Goal: Task Accomplishment & Management: Use online tool/utility

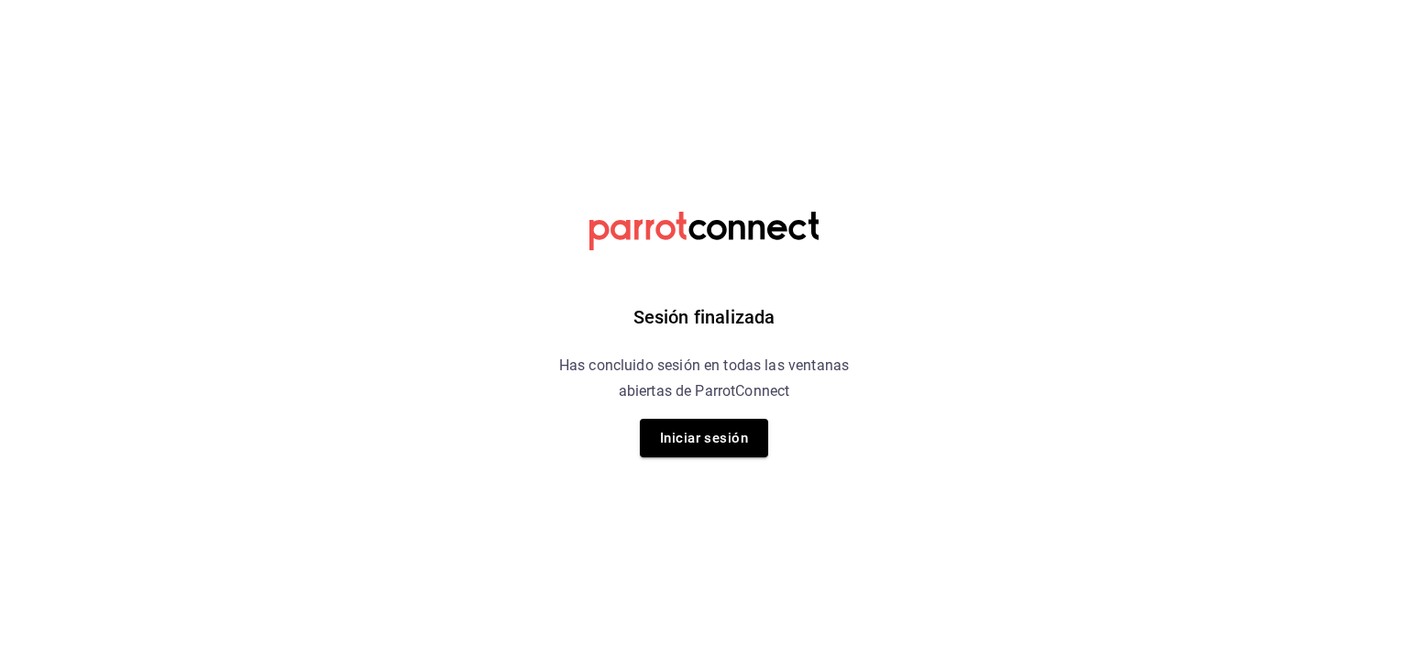
click at [700, 416] on div "Sesión finalizada Has concluido sesión en todas las ventanas abiertas de Parrot…" at bounding box center [704, 334] width 463 height 669
click at [700, 424] on button "Iniciar sesión" at bounding box center [704, 438] width 128 height 39
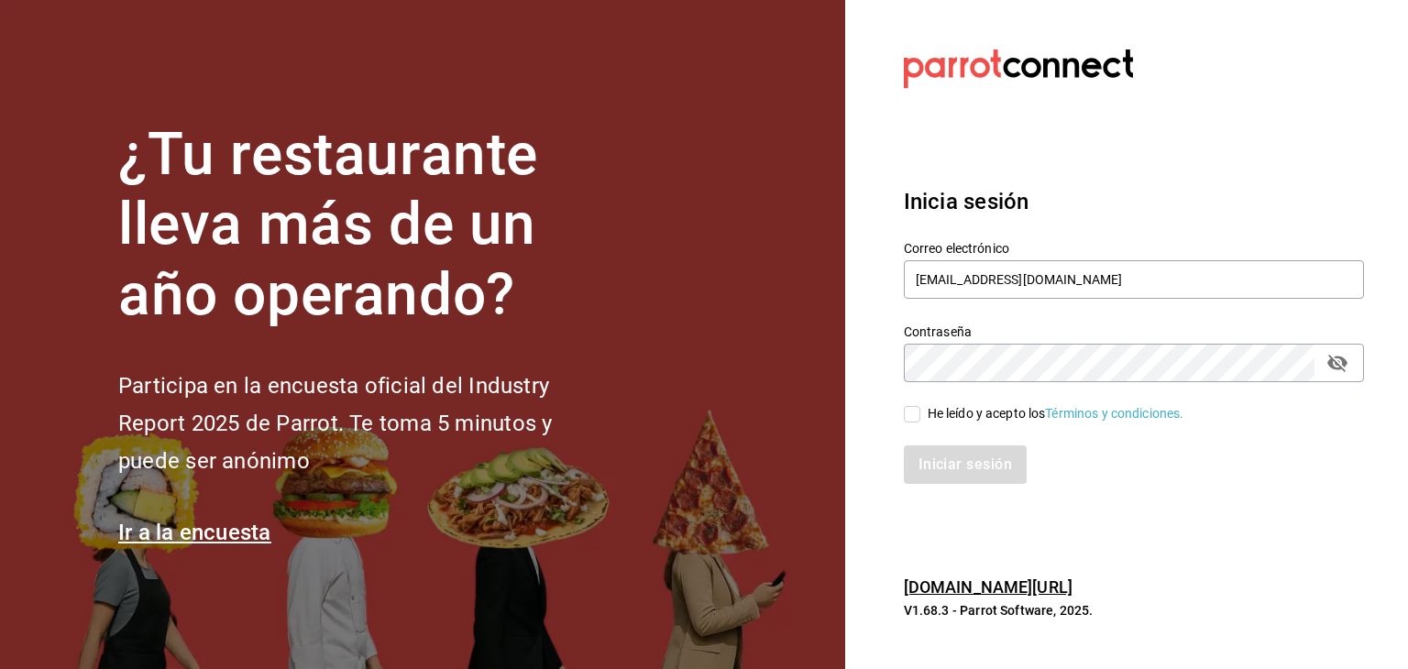
click at [917, 414] on input "He leído y acepto los Términos y condiciones." at bounding box center [912, 414] width 17 height 17
checkbox input "true"
click at [941, 459] on button "Iniciar sesión" at bounding box center [966, 465] width 125 height 39
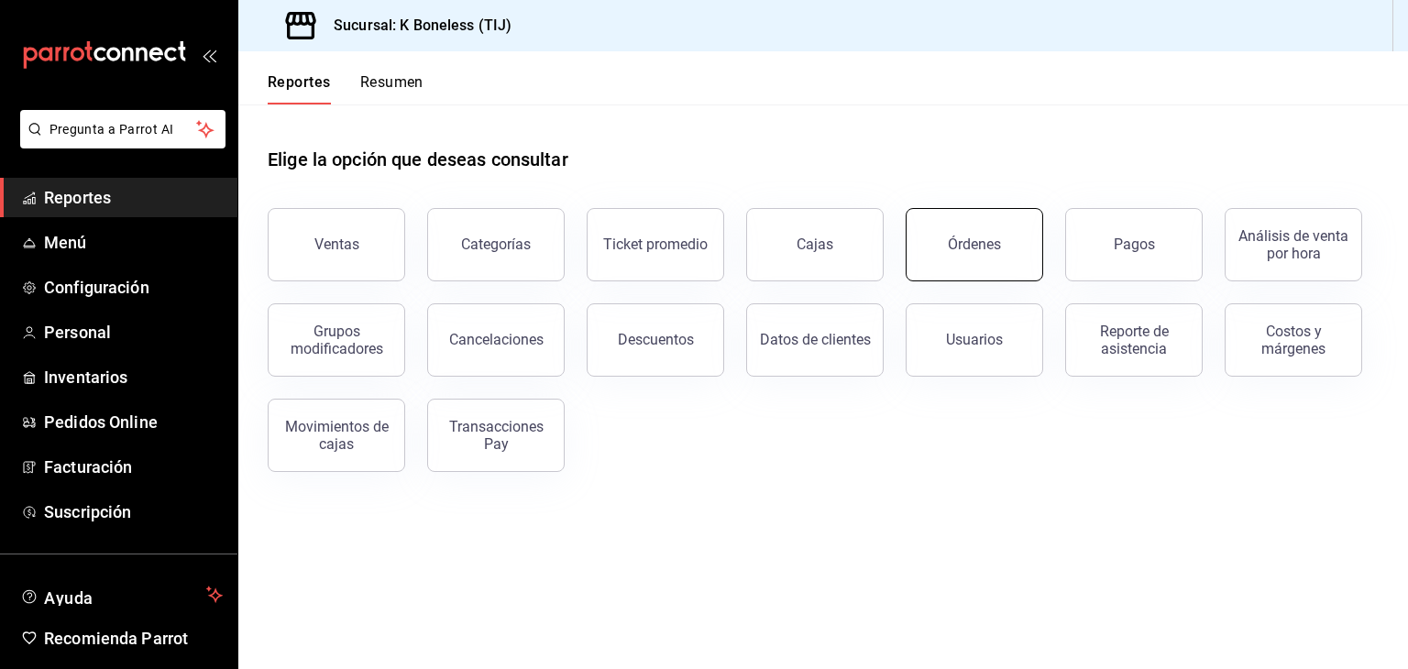
click at [957, 249] on div "Órdenes" at bounding box center [974, 244] width 53 height 17
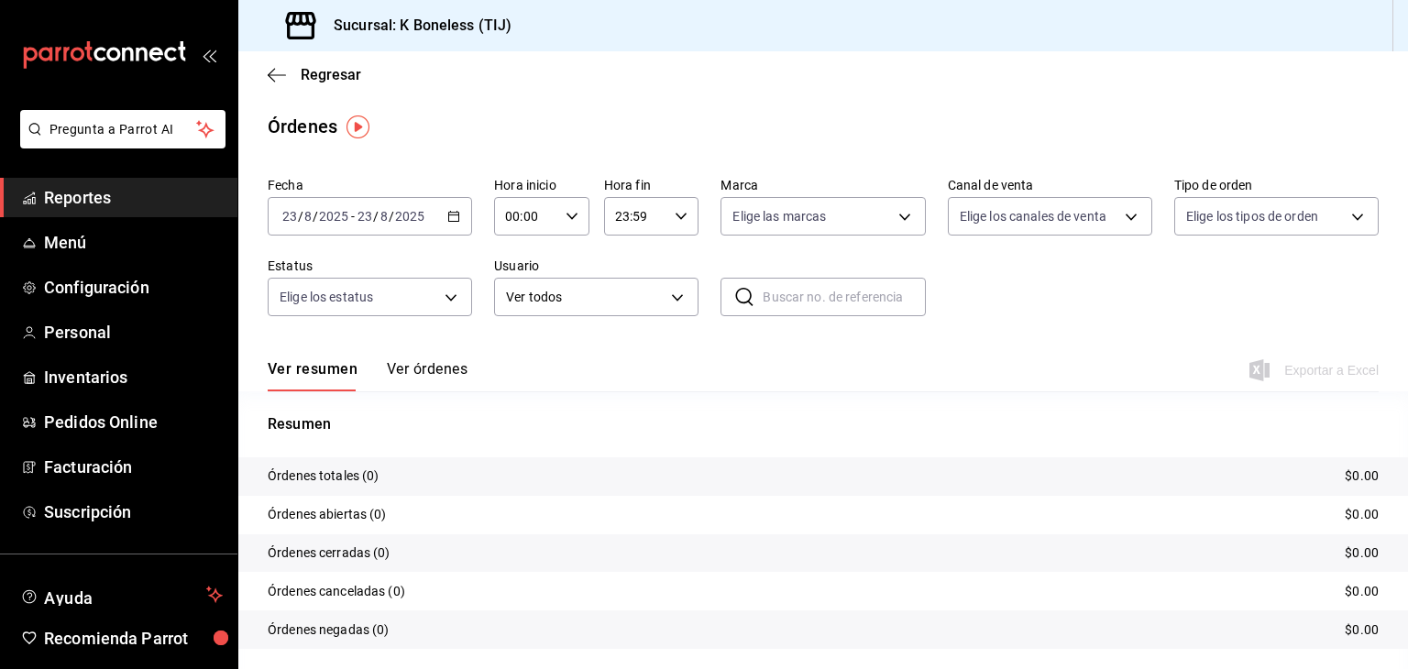
click at [442, 221] on div "[DATE] [DATE] - [DATE] [DATE]" at bounding box center [370, 216] width 204 height 39
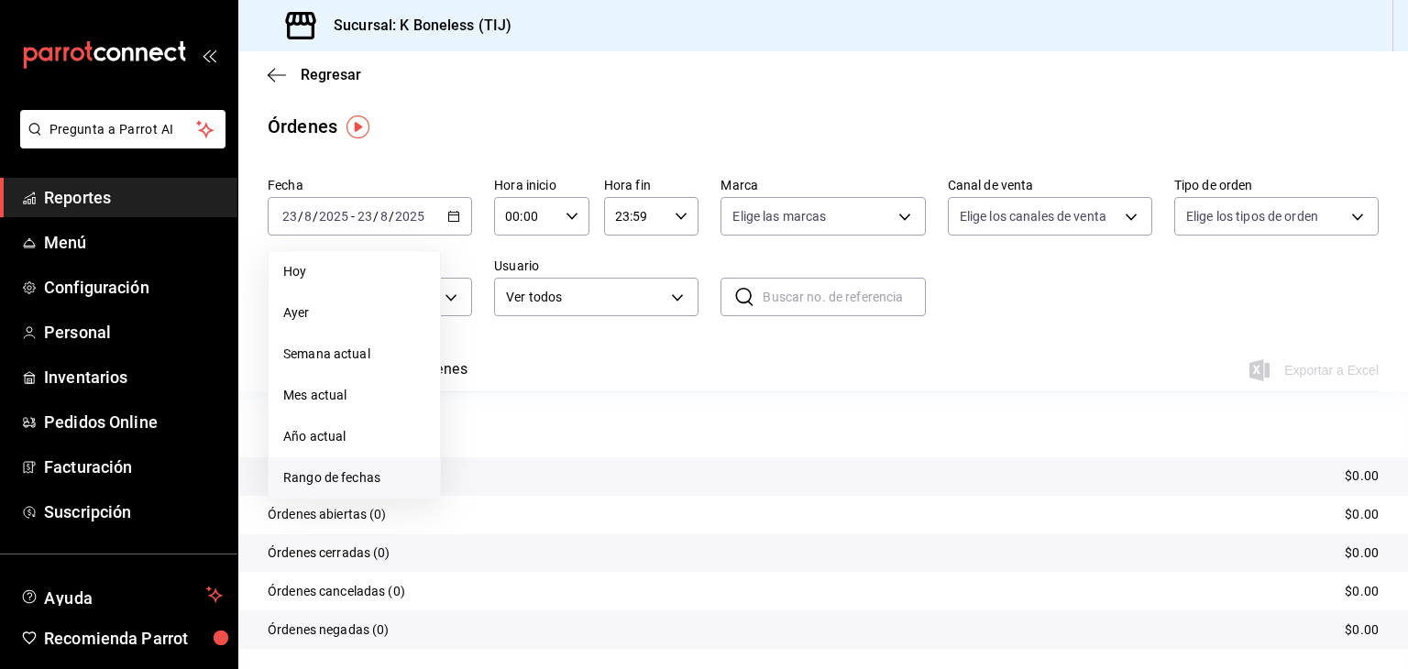
click at [327, 468] on span "Rango de fechas" at bounding box center [354, 477] width 142 height 19
click at [643, 290] on icon "button" at bounding box center [643, 283] width 22 height 22
click at [640, 282] on icon "button" at bounding box center [642, 283] width 6 height 11
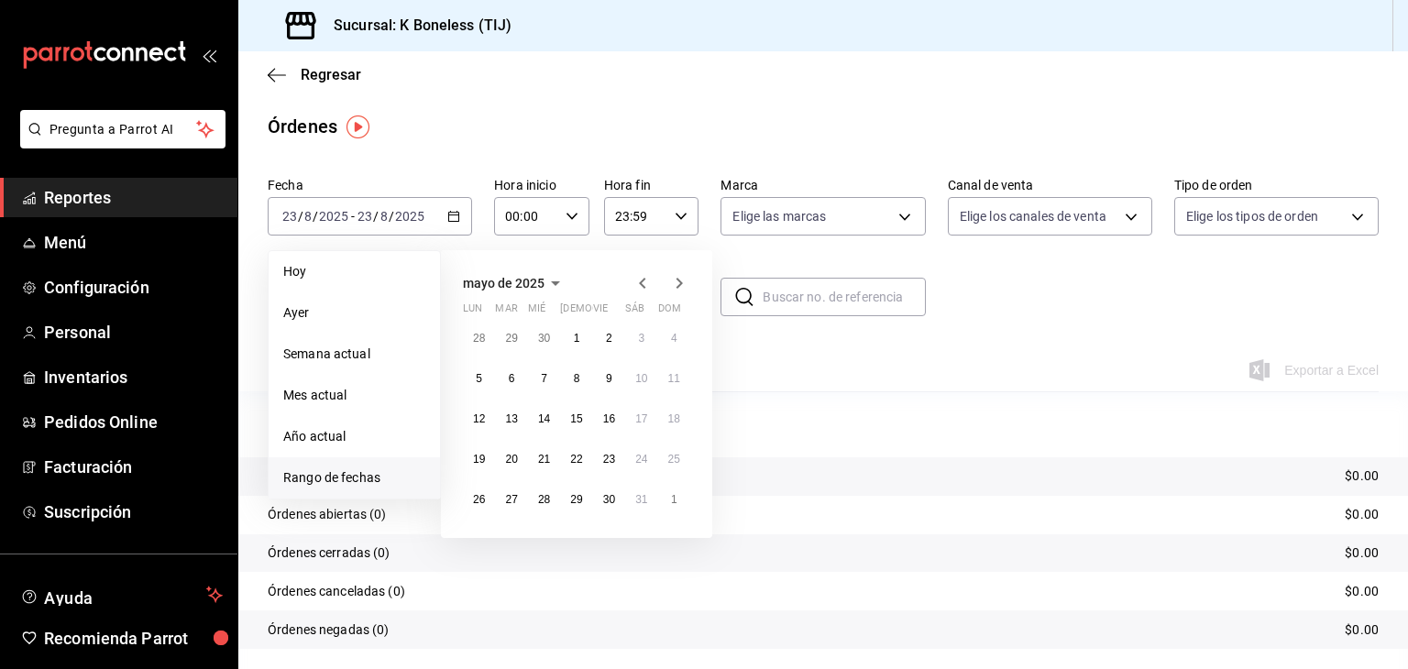
click at [640, 282] on icon "button" at bounding box center [642, 283] width 6 height 11
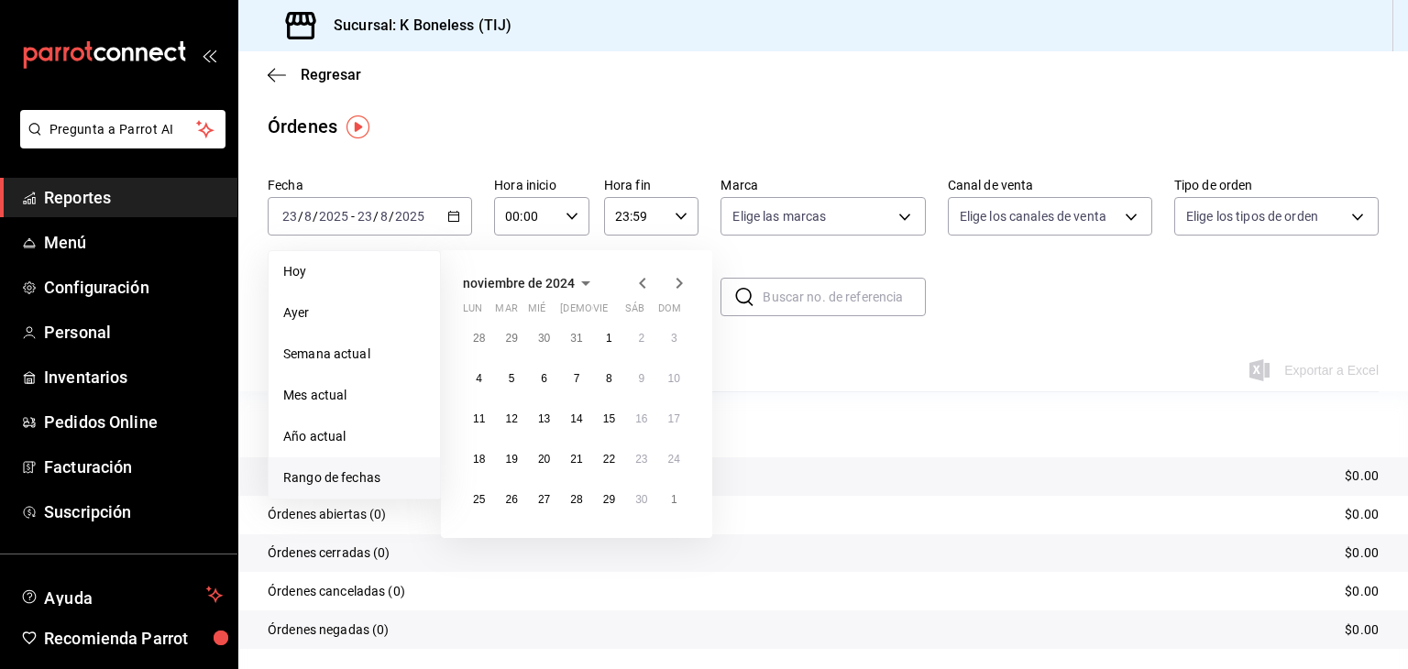
click at [640, 282] on icon "button" at bounding box center [642, 283] width 6 height 11
click at [511, 327] on button "1" at bounding box center [511, 338] width 32 height 33
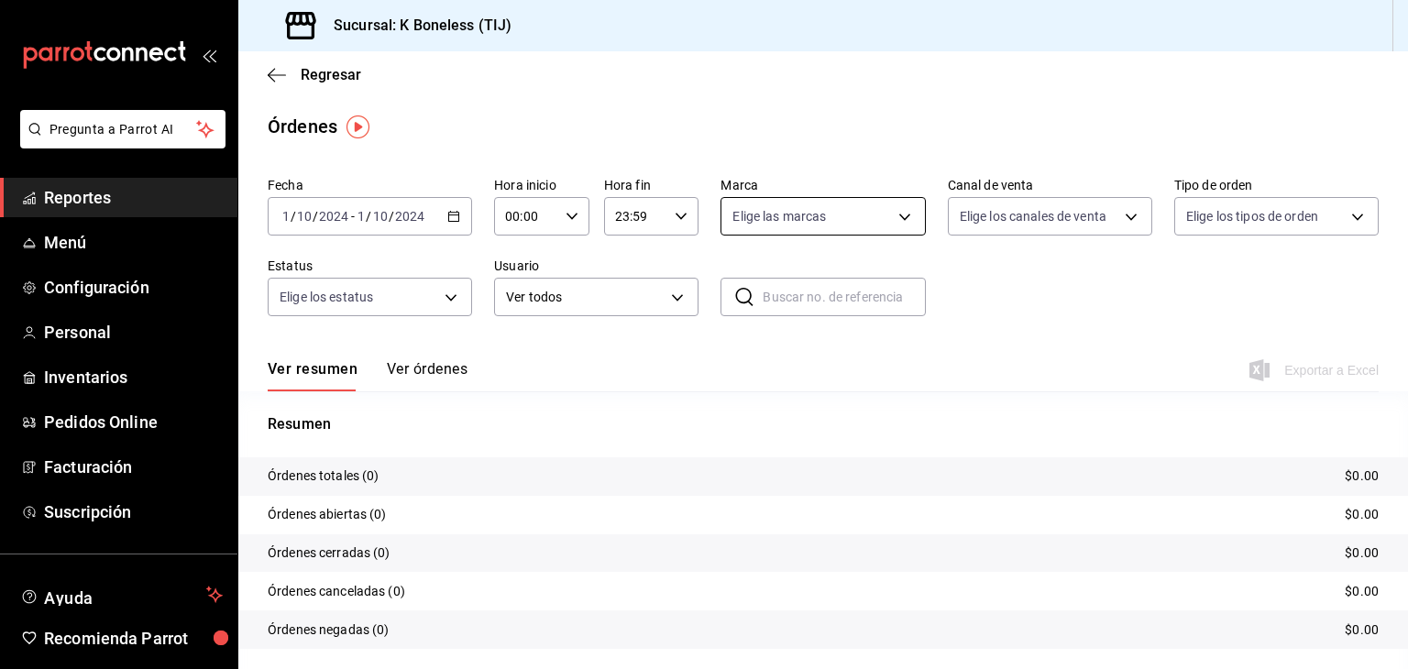
click at [833, 198] on body "Pregunta a Parrot AI Reportes Menú Configuración Personal Inventarios Pedidos O…" at bounding box center [704, 334] width 1408 height 669
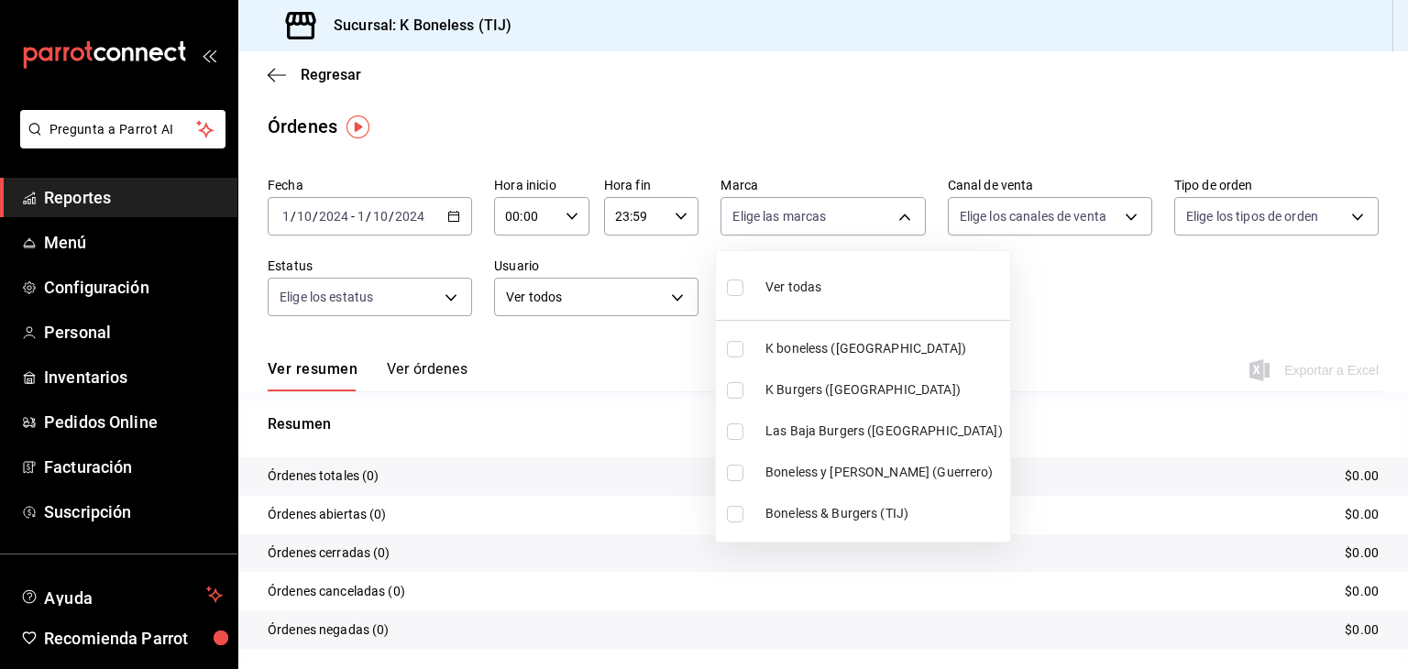
click at [736, 474] on input "checkbox" at bounding box center [735, 473] width 17 height 17
checkbox input "true"
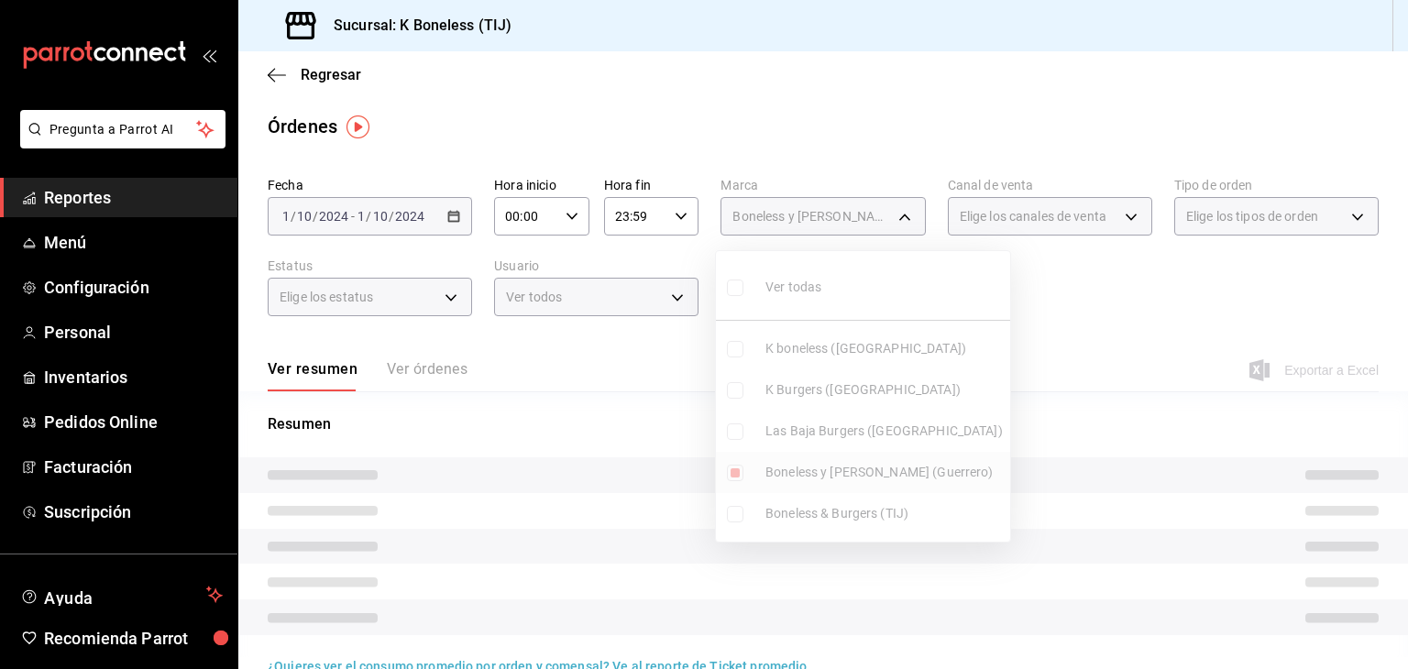
type input "90e64463-4733-4044-bb08-898495878698"
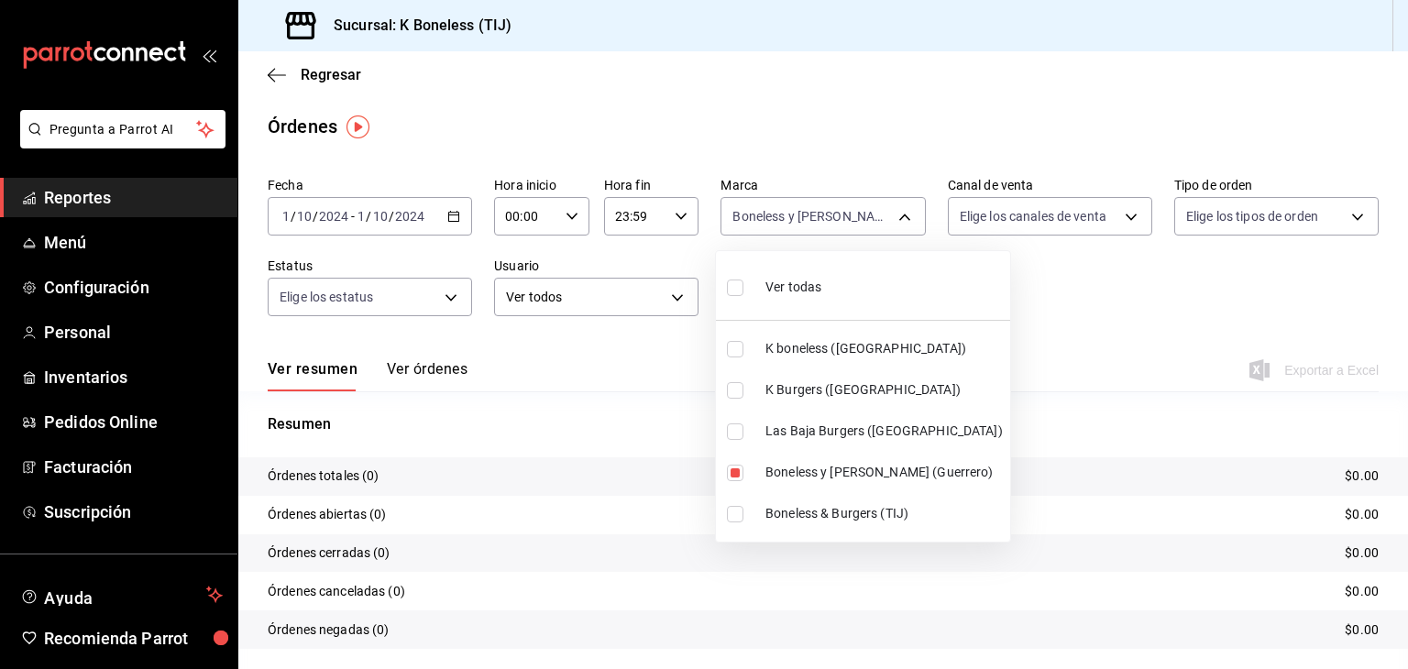
click at [857, 137] on div at bounding box center [704, 334] width 1408 height 669
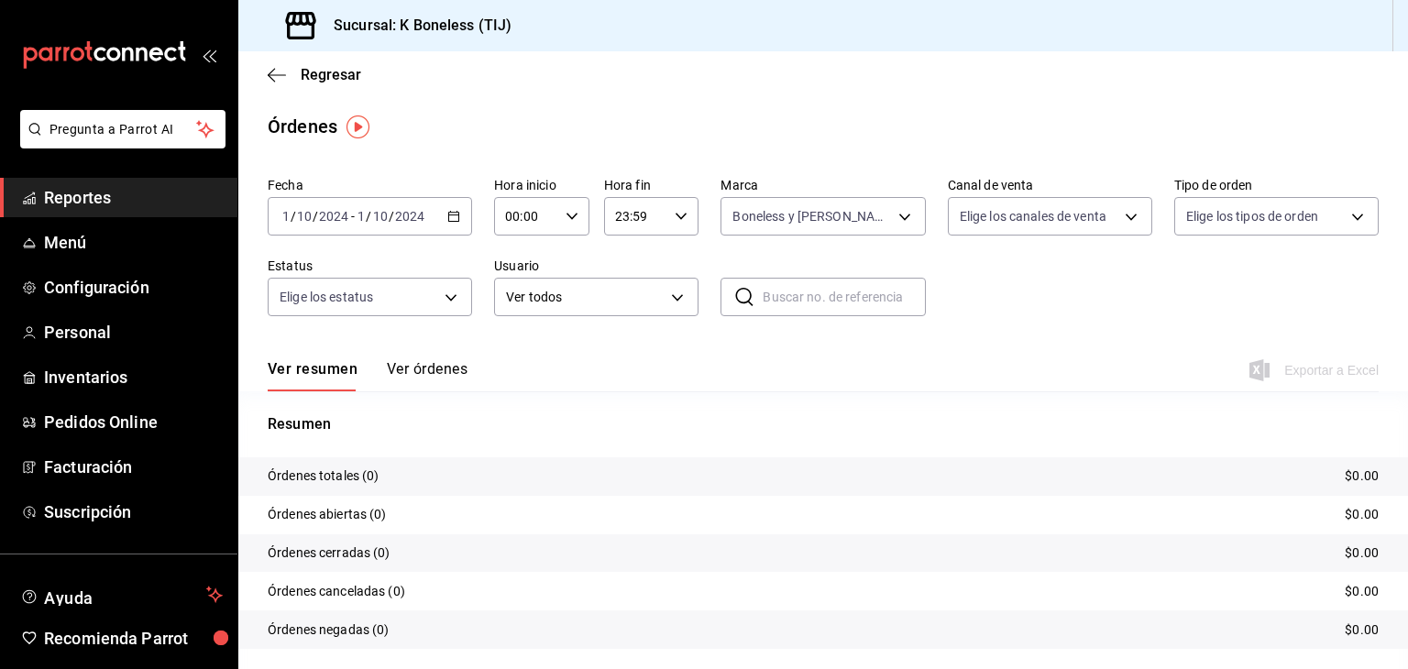
click at [422, 241] on div "Fecha [DATE] [DATE] - [DATE] [DATE] Hora inicio 00:00 Hora inicio Hora fin 23:5…" at bounding box center [823, 254] width 1111 height 169
click at [422, 217] on input "2024" at bounding box center [409, 216] width 31 height 15
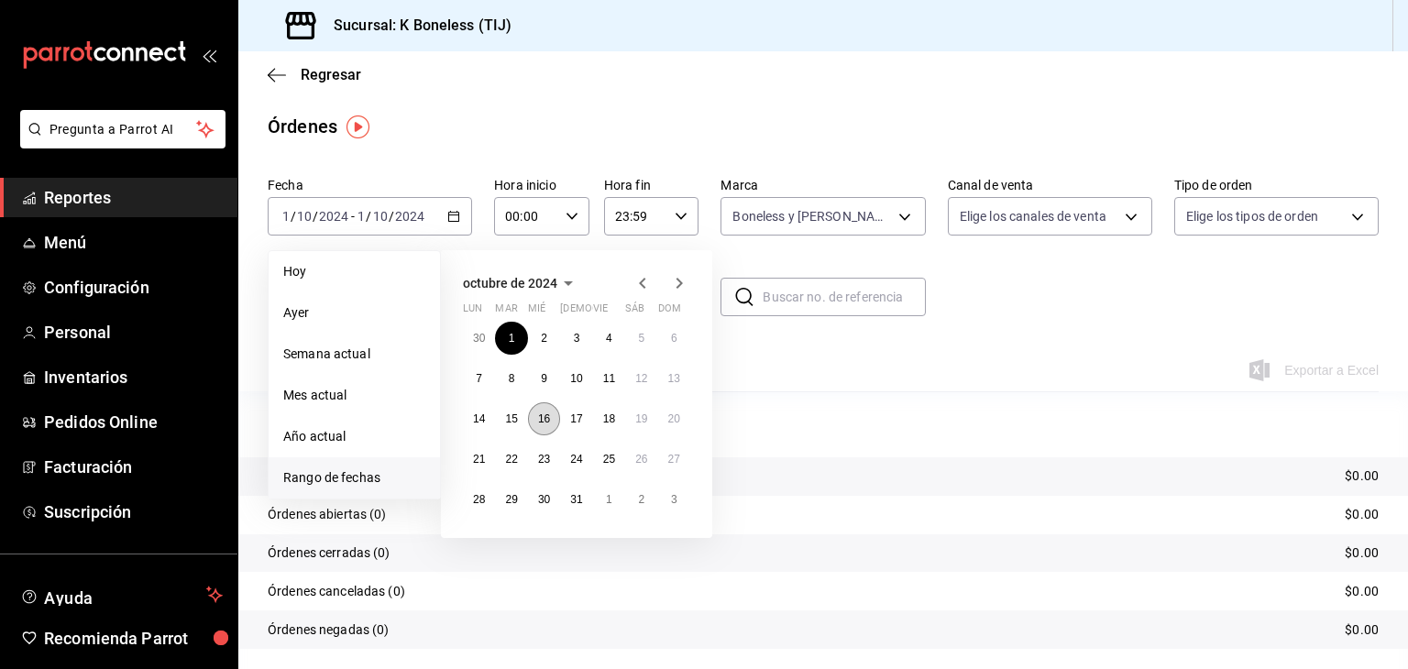
click at [548, 415] on abbr "16" at bounding box center [544, 419] width 12 height 13
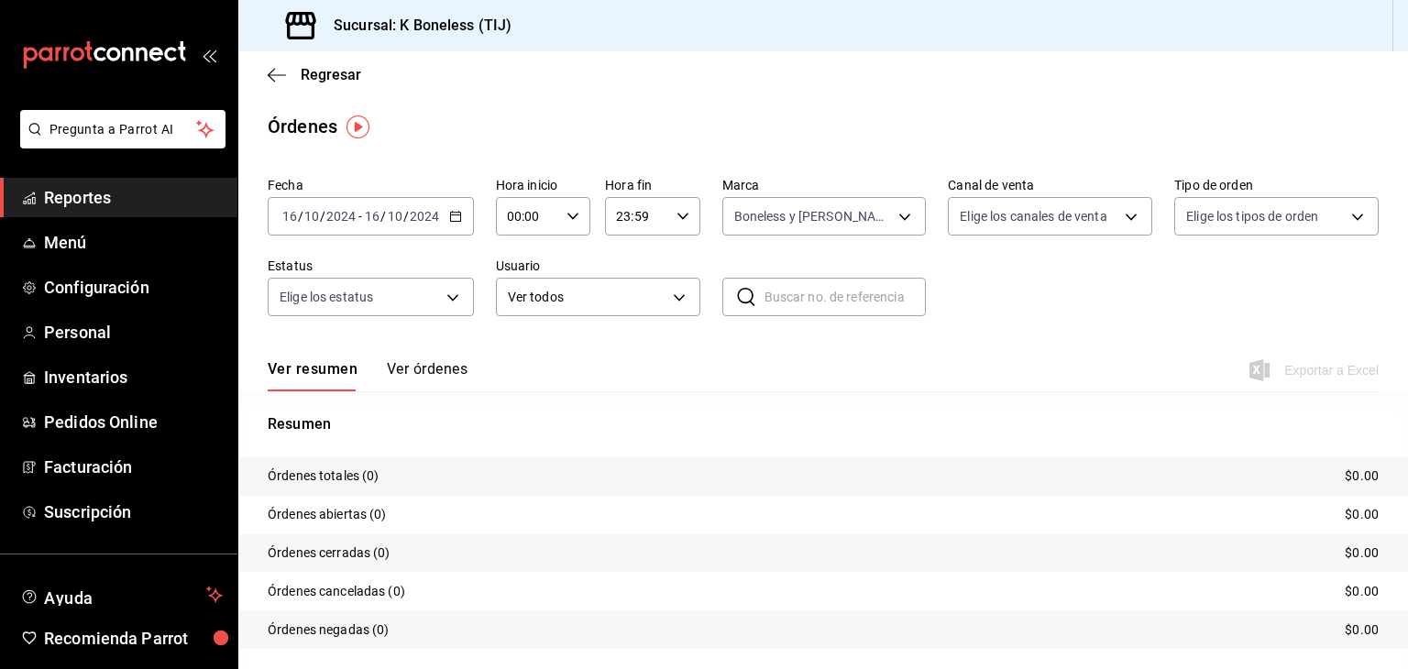
click at [424, 215] on input "2024" at bounding box center [424, 216] width 31 height 15
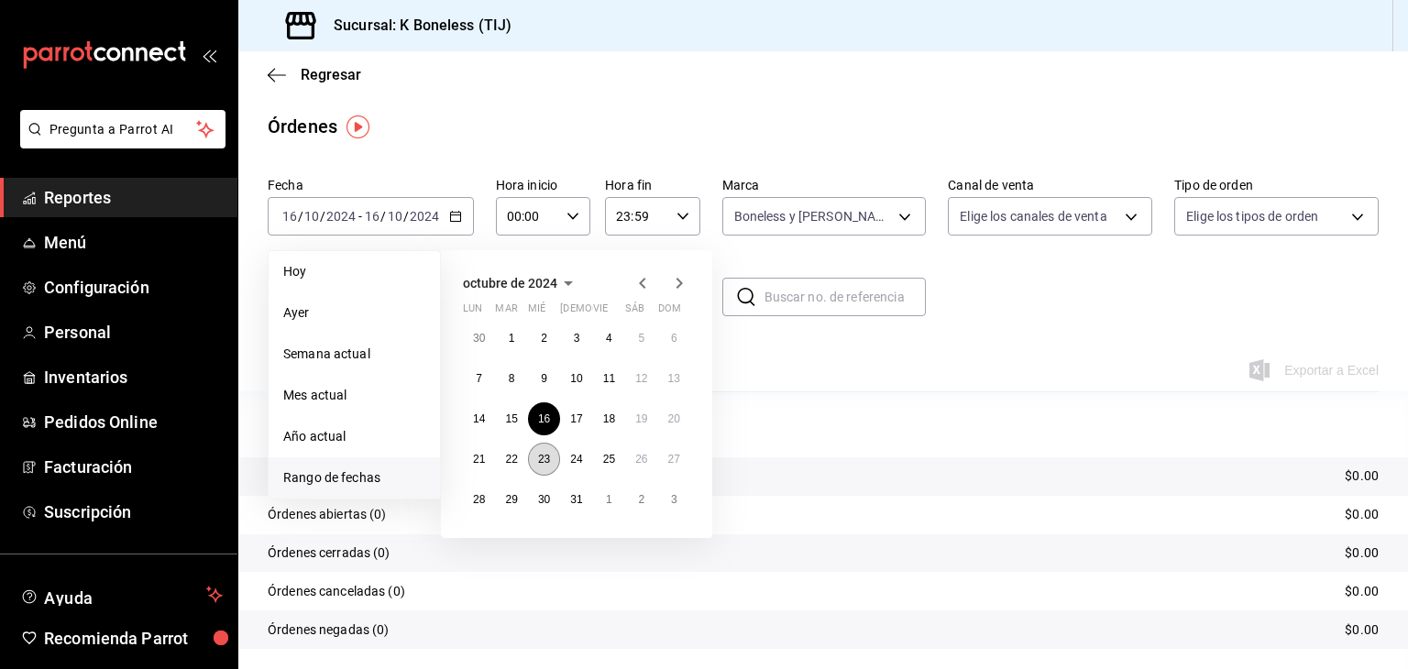
click at [539, 463] on abbr "23" at bounding box center [544, 459] width 12 height 13
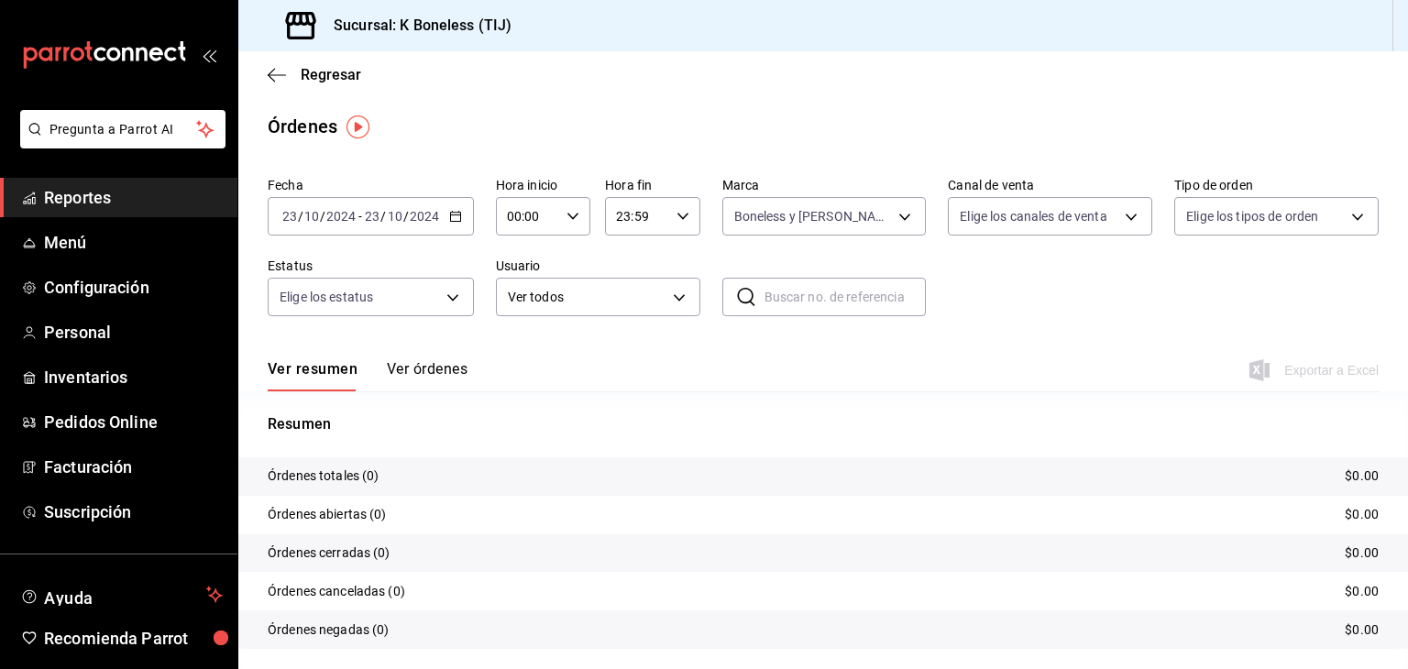
click at [443, 221] on div "[DATE] [DATE] - [DATE] [DATE]" at bounding box center [371, 216] width 206 height 39
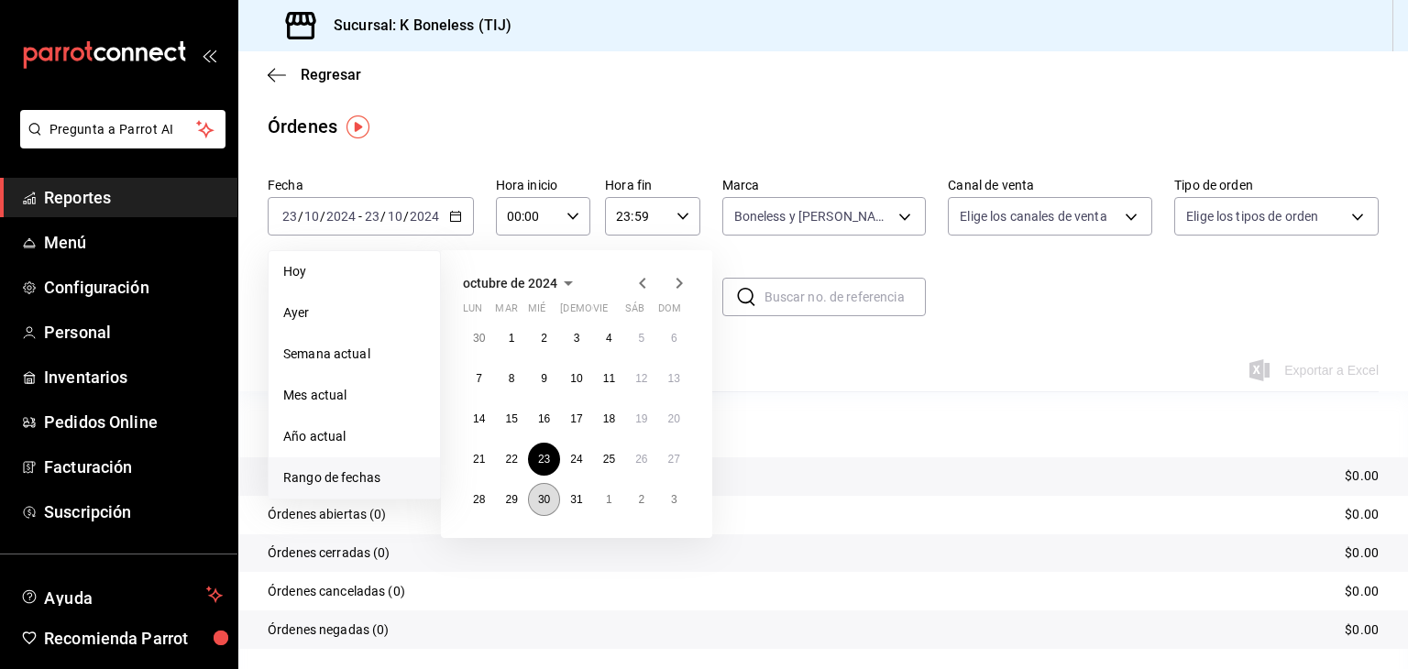
click at [550, 500] on abbr "30" at bounding box center [544, 499] width 12 height 13
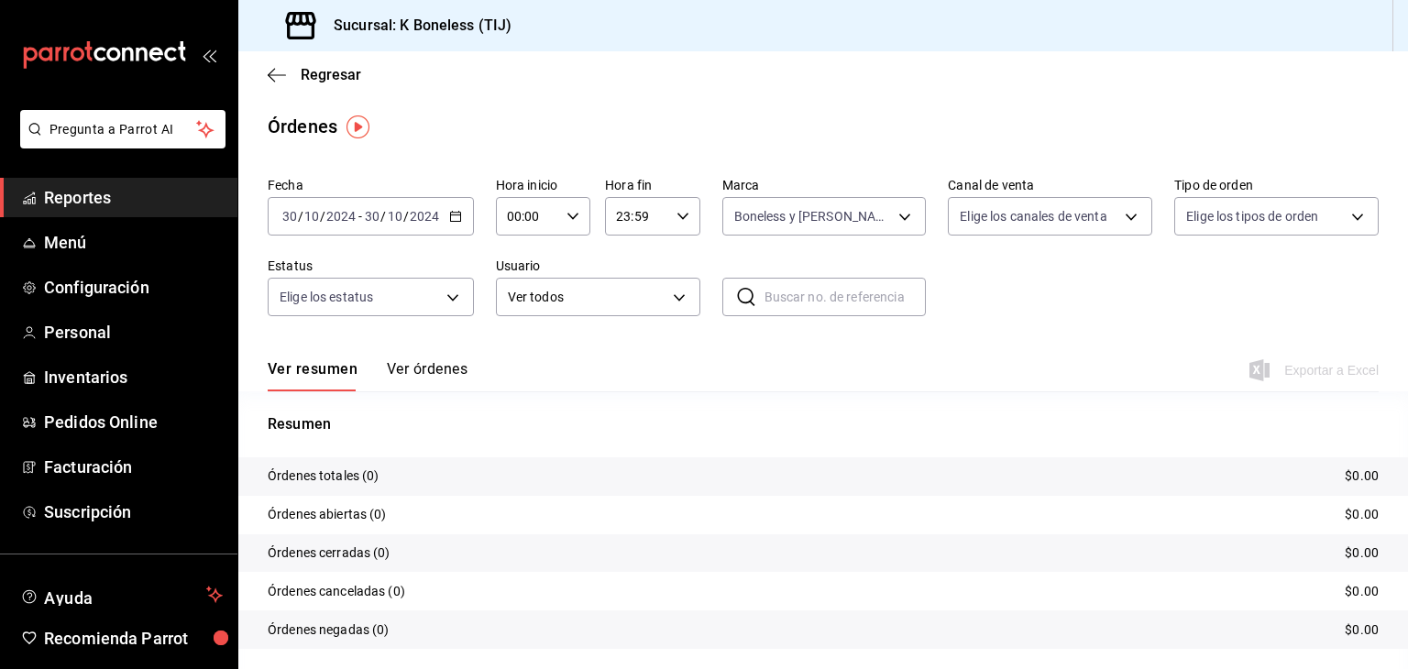
click at [433, 220] on input "2024" at bounding box center [424, 216] width 31 height 15
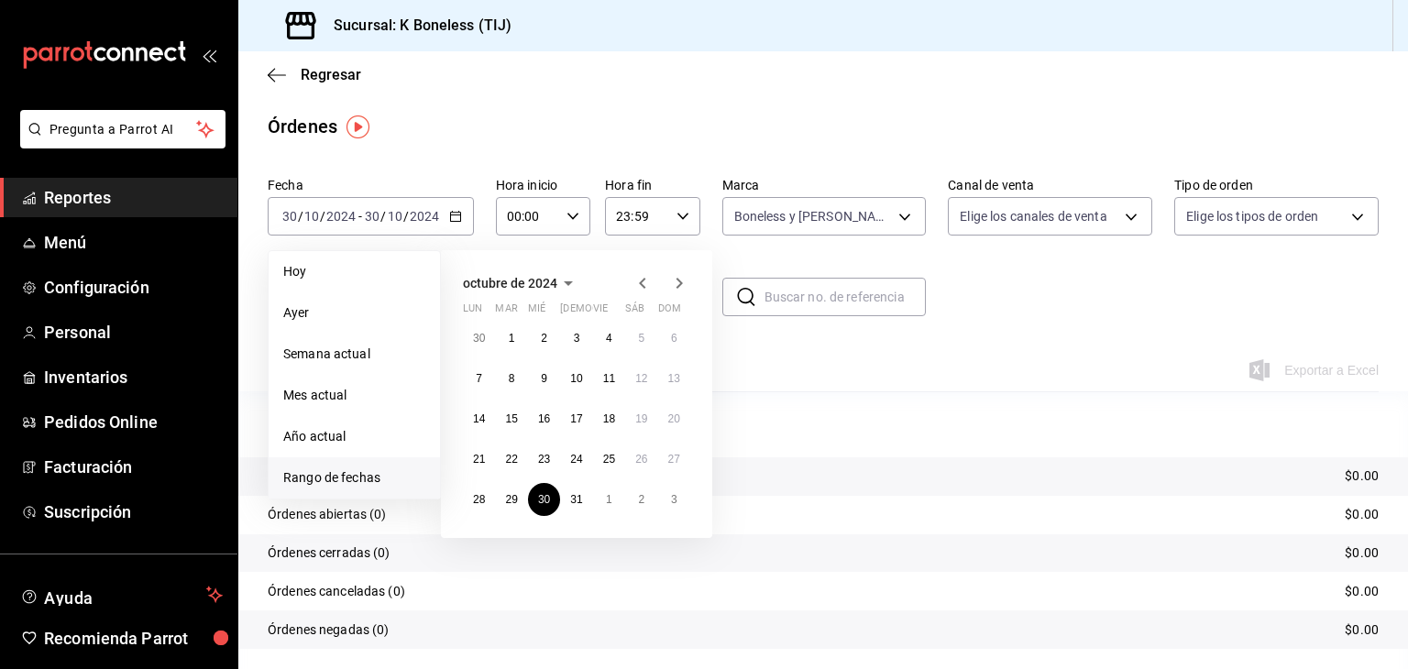
click at [680, 281] on icon "button" at bounding box center [680, 283] width 6 height 11
click at [599, 341] on button "1" at bounding box center [609, 338] width 32 height 33
click at [609, 339] on abbr "1" at bounding box center [609, 338] width 6 height 13
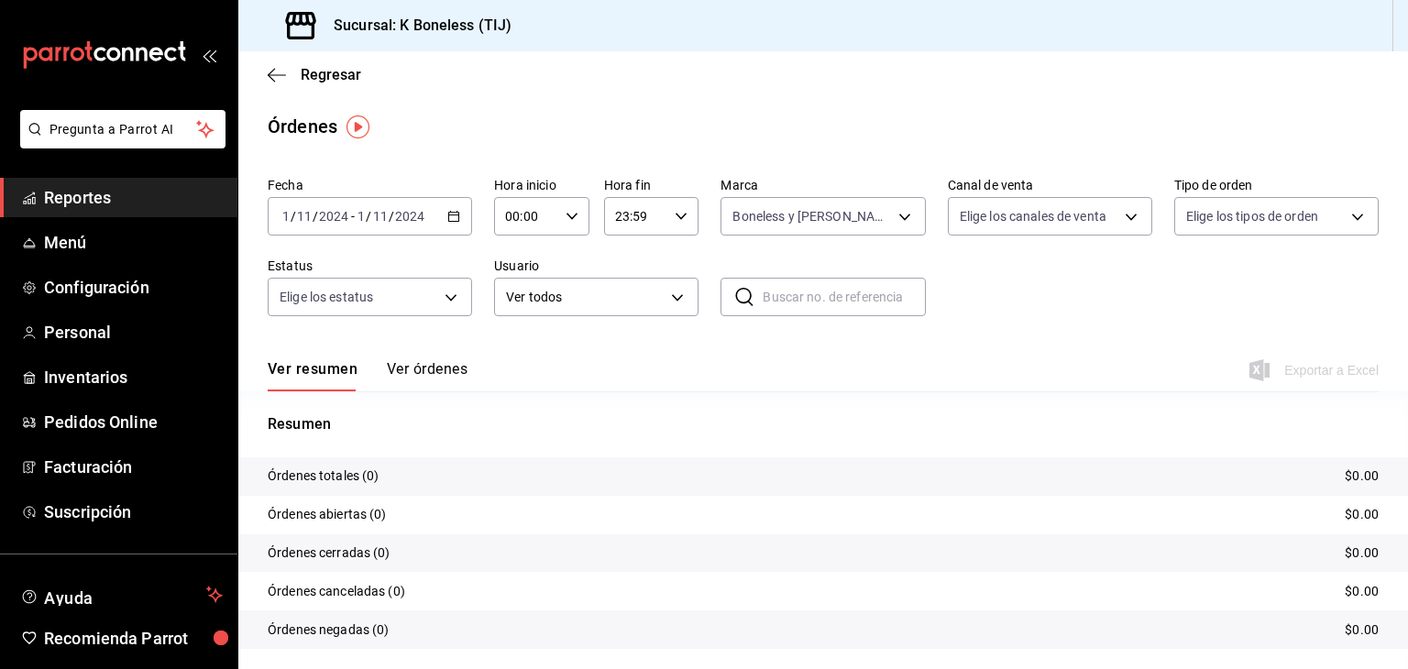
click at [429, 214] on div "[DATE] [DATE] - [DATE] [DATE]" at bounding box center [370, 216] width 204 height 39
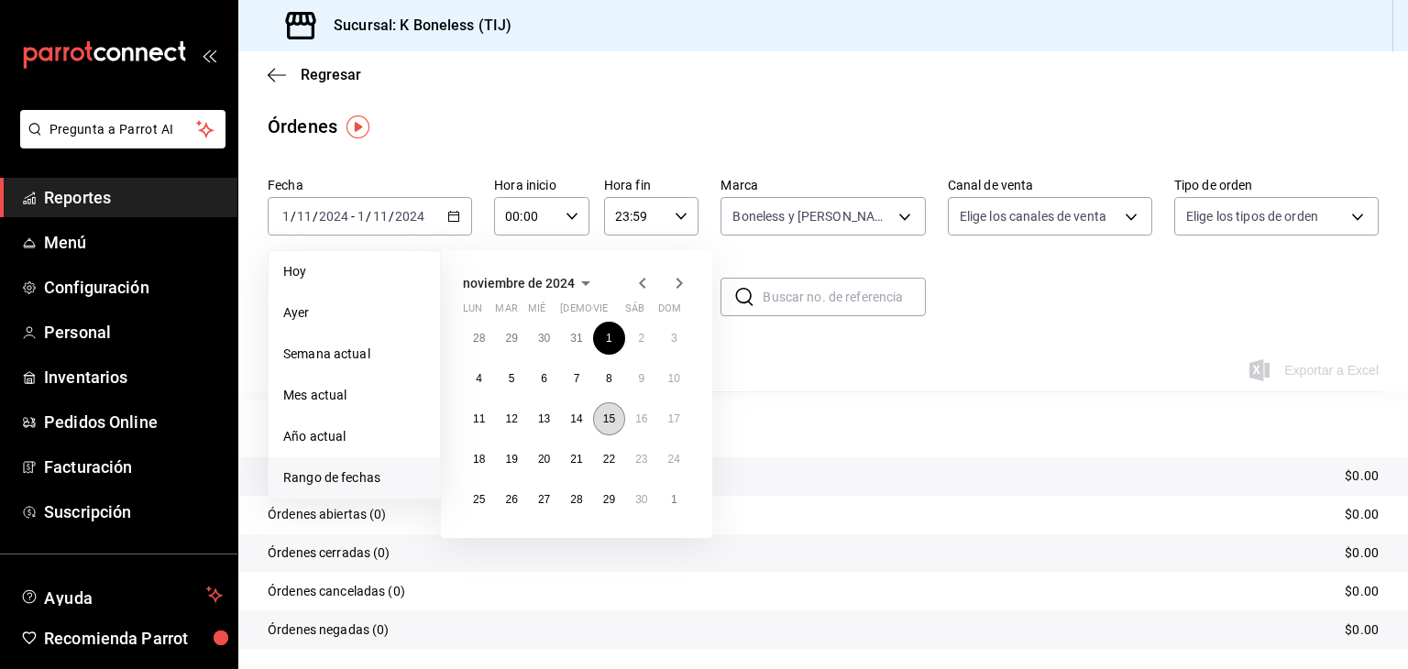
click at [611, 425] on button "15" at bounding box center [609, 418] width 32 height 33
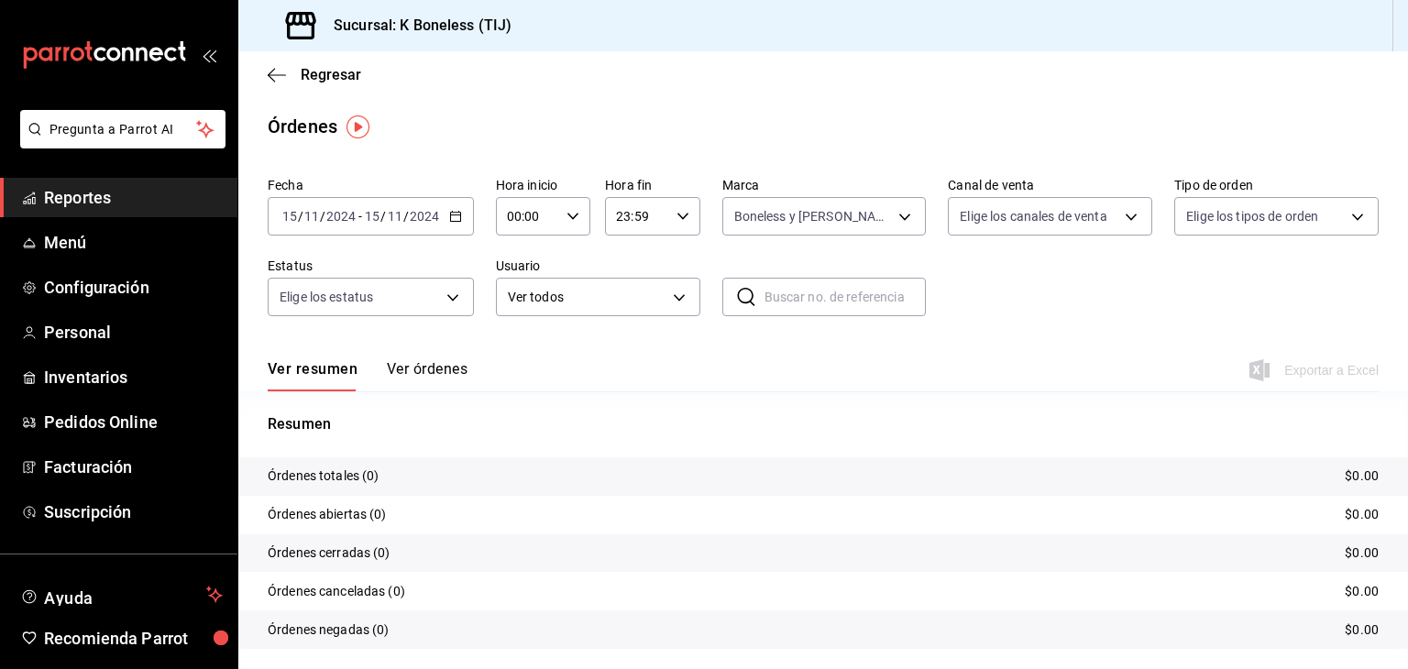
click at [382, 232] on div "[DATE] [DATE] - [DATE] [DATE]" at bounding box center [371, 216] width 206 height 39
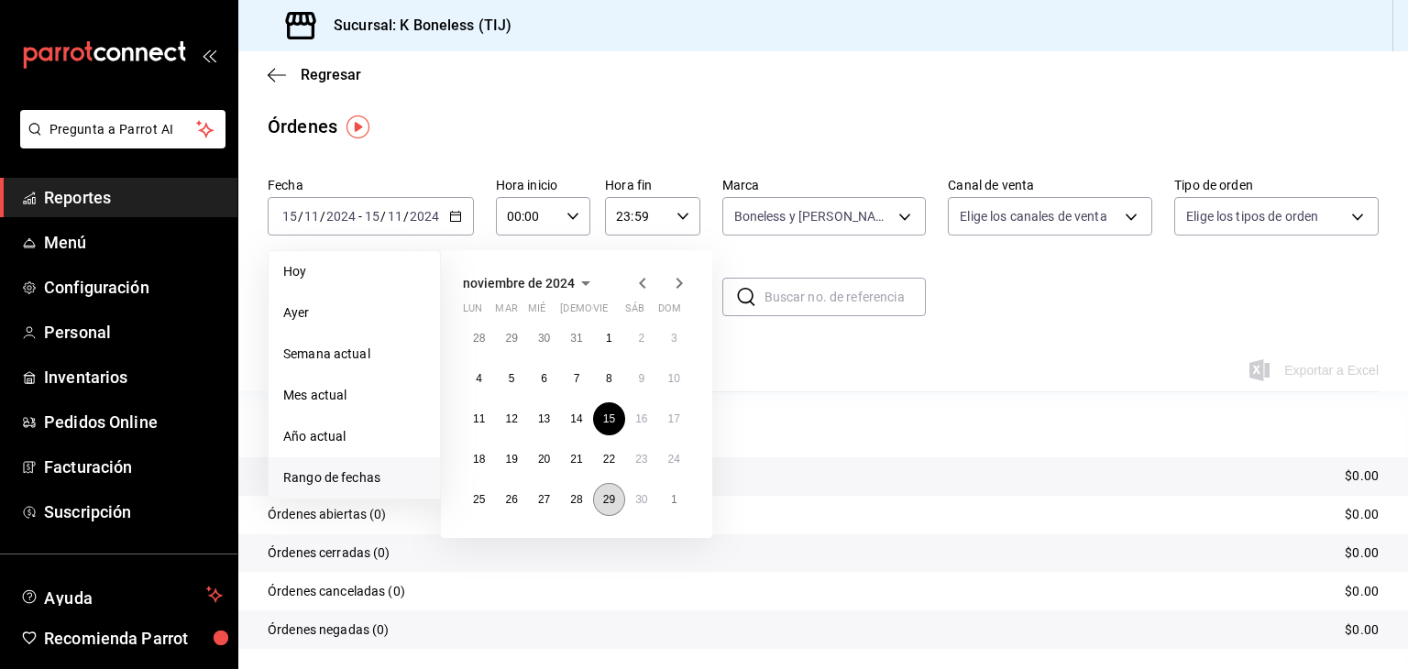
click at [601, 506] on button "29" at bounding box center [609, 499] width 32 height 33
click at [603, 504] on abbr "29" at bounding box center [609, 499] width 12 height 13
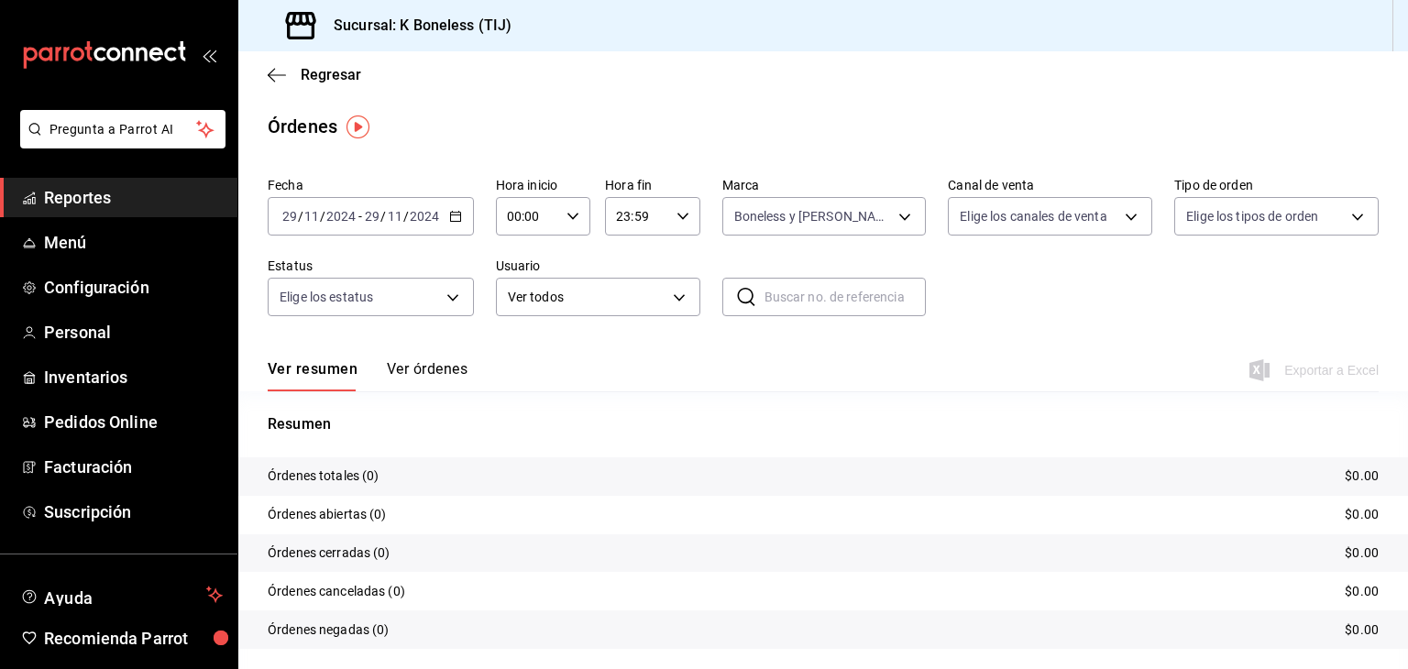
click at [413, 204] on div "[DATE] [DATE] - [DATE] [DATE]" at bounding box center [371, 216] width 206 height 39
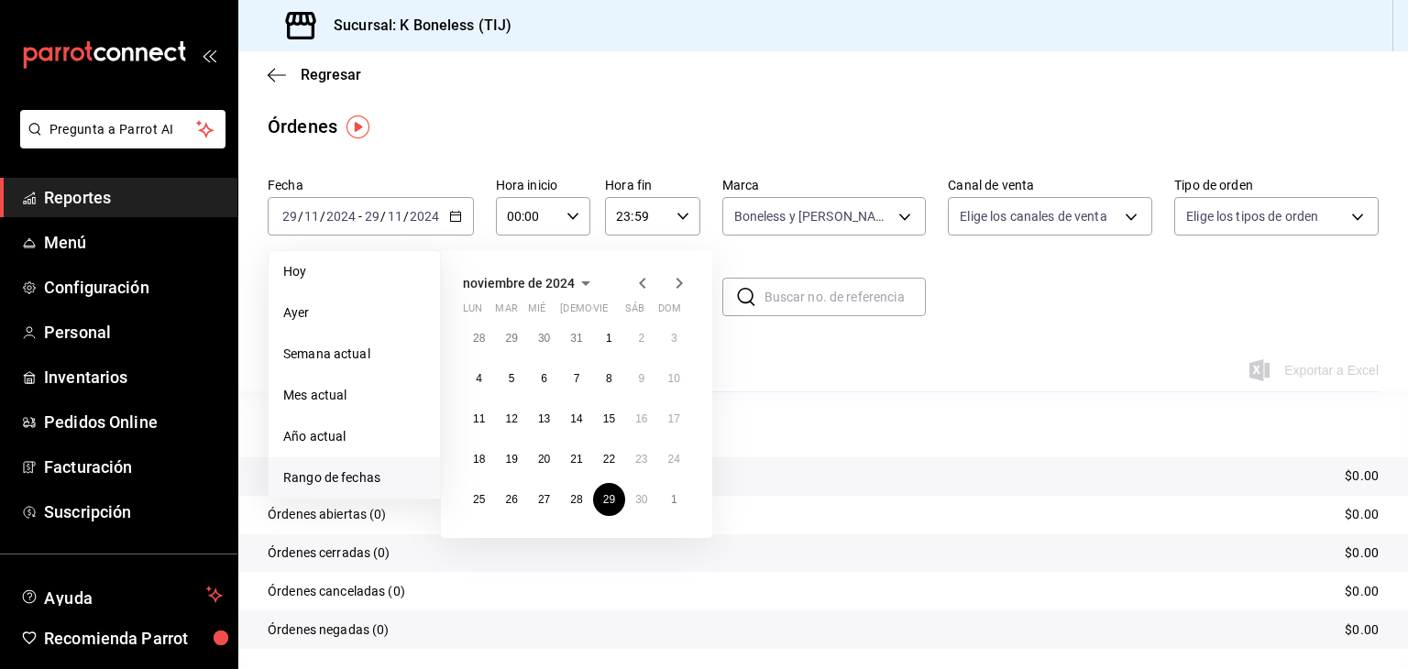
click at [678, 280] on icon "button" at bounding box center [680, 283] width 6 height 11
click at [676, 337] on abbr "1" at bounding box center [674, 338] width 6 height 13
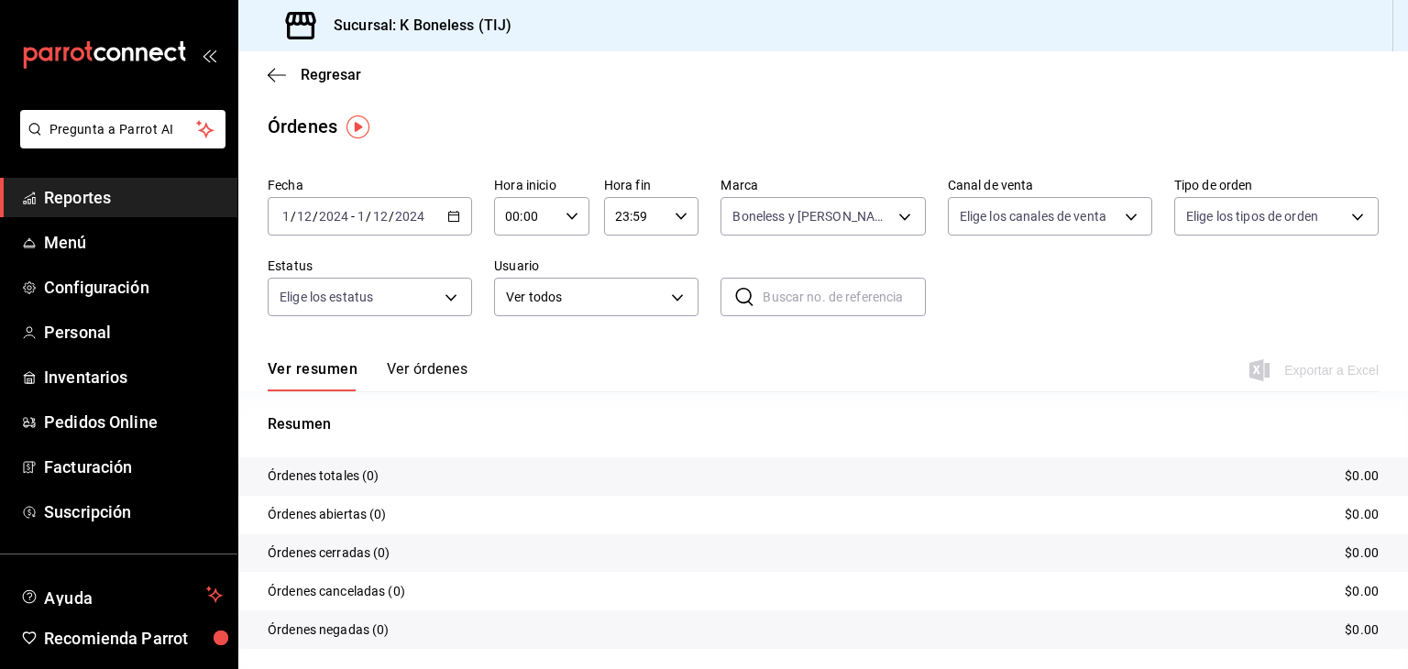
click at [433, 217] on div "[DATE] [DATE] - [DATE] [DATE]" at bounding box center [370, 216] width 204 height 39
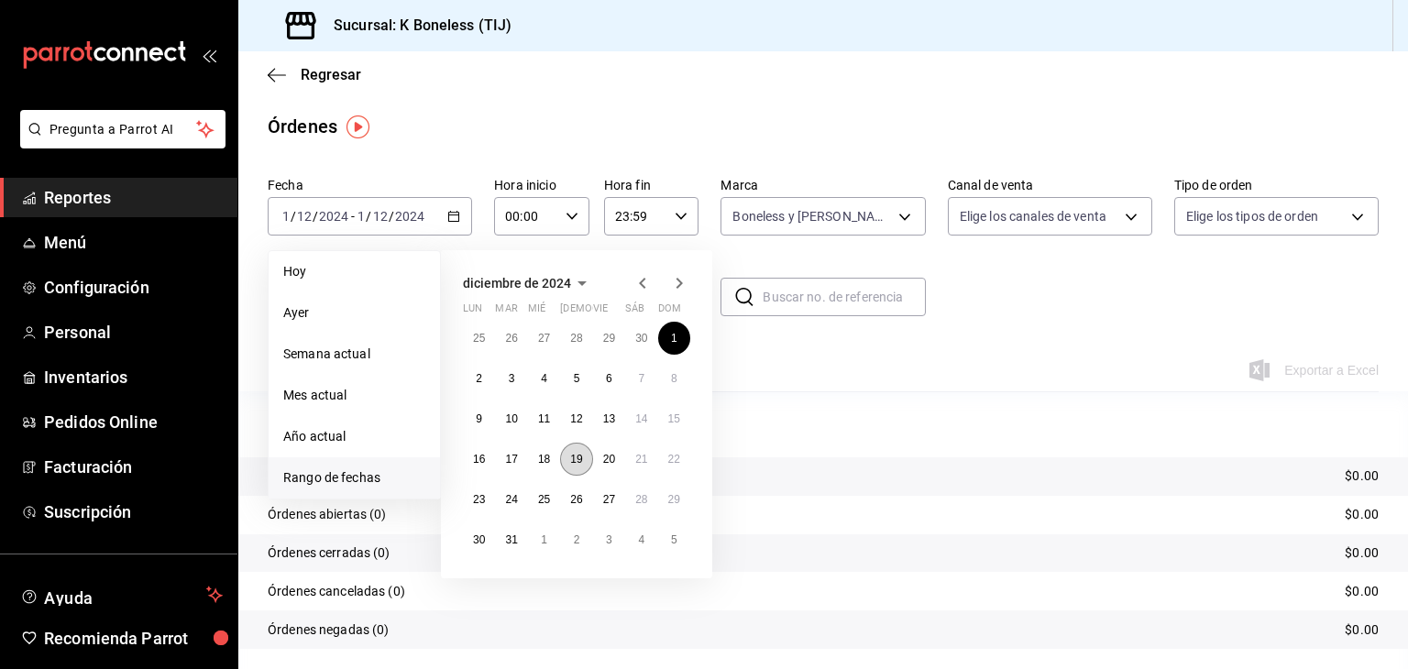
click at [572, 460] on abbr "19" at bounding box center [576, 459] width 12 height 13
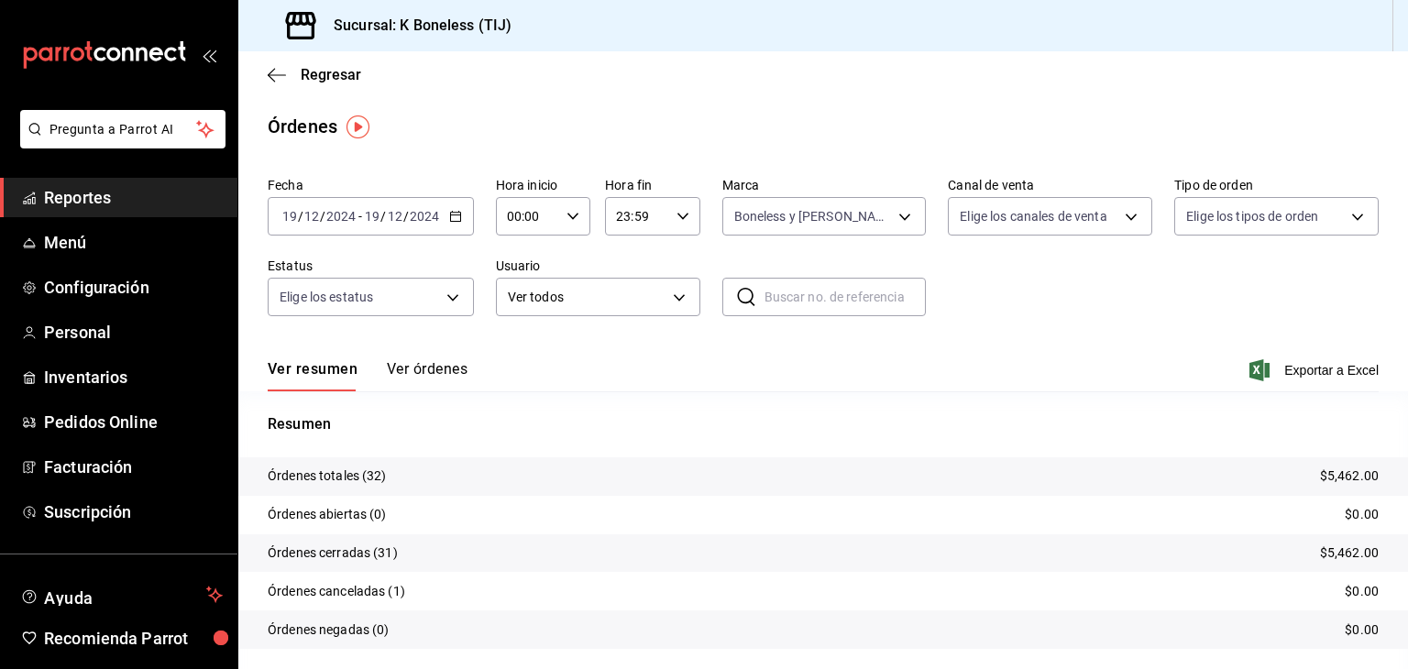
click at [419, 214] on input "2024" at bounding box center [424, 216] width 31 height 15
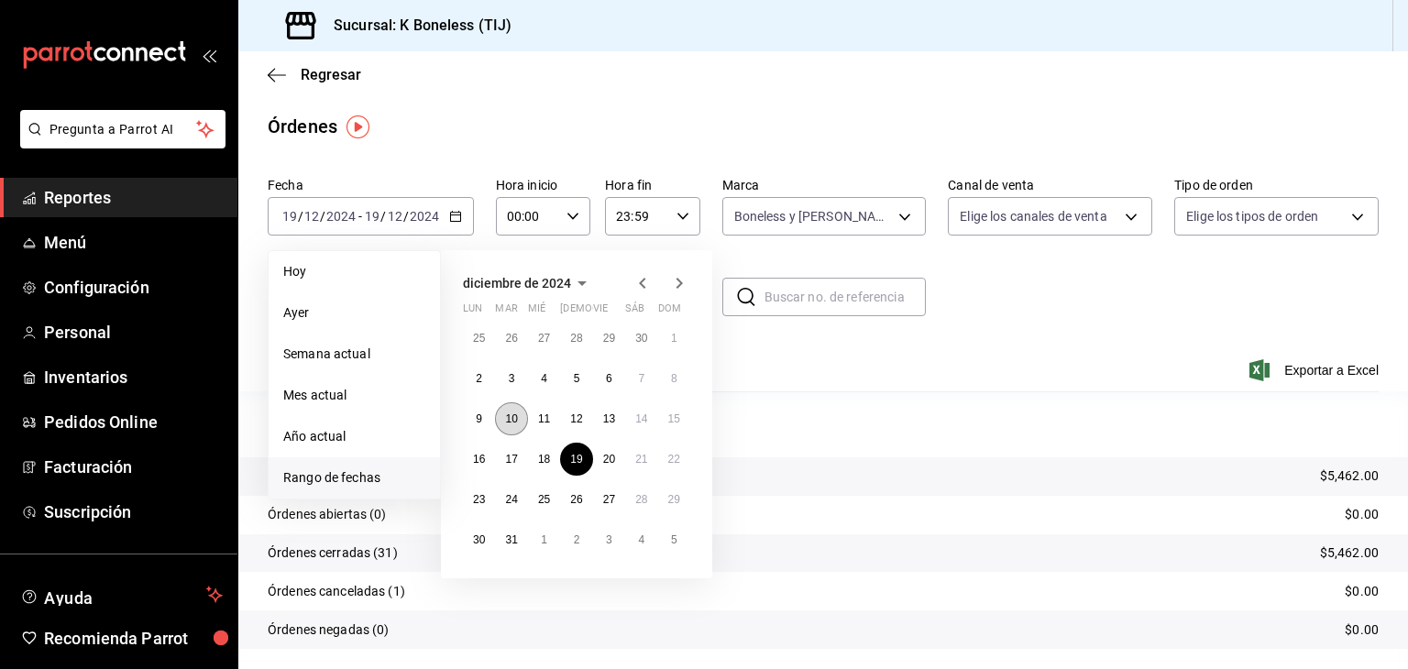
click at [513, 420] on abbr "10" at bounding box center [511, 419] width 12 height 13
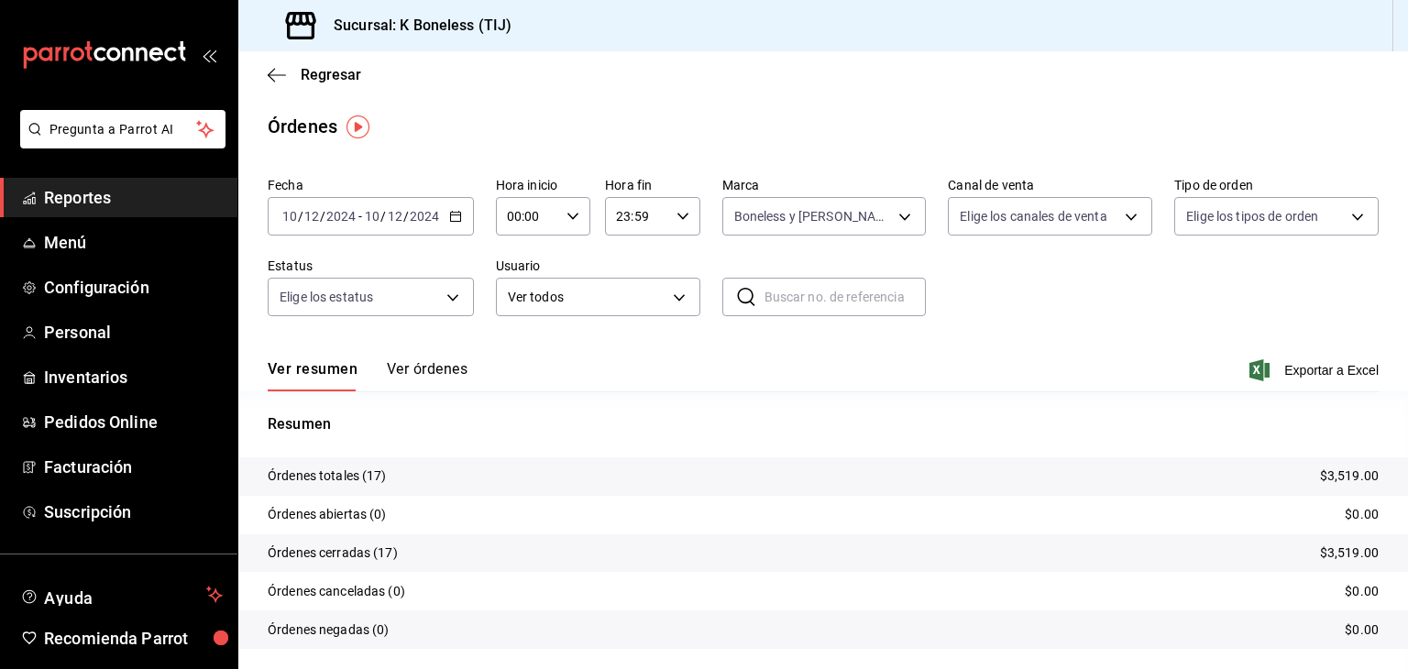
click at [415, 214] on input "2024" at bounding box center [424, 216] width 31 height 15
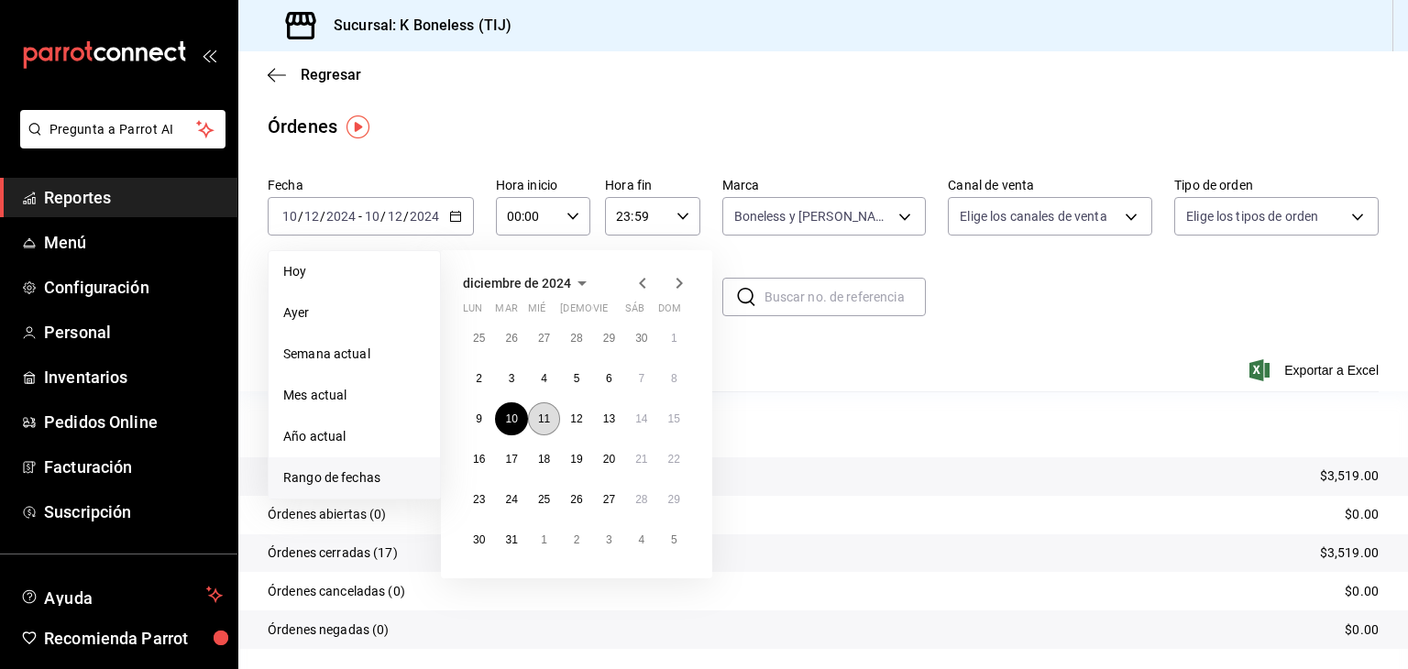
click at [545, 424] on button "11" at bounding box center [544, 418] width 32 height 33
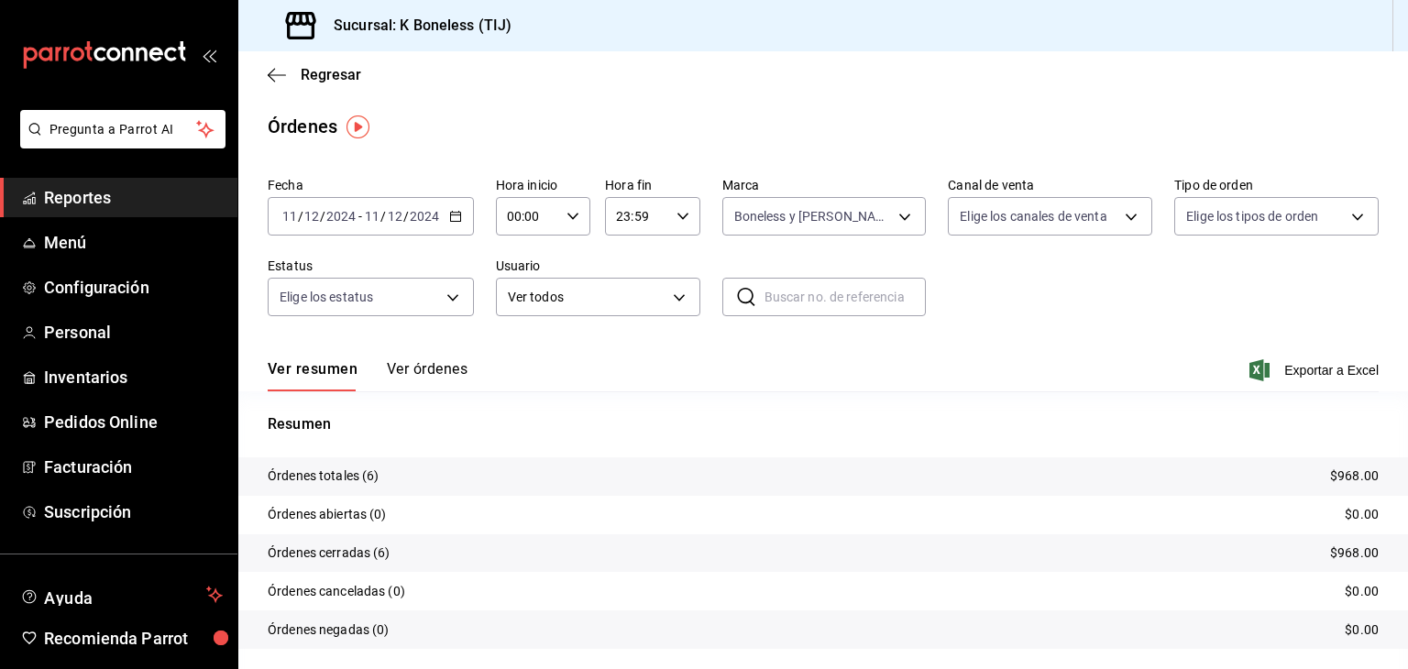
click at [429, 225] on div "[DATE] [DATE] - [DATE] [DATE]" at bounding box center [371, 216] width 206 height 39
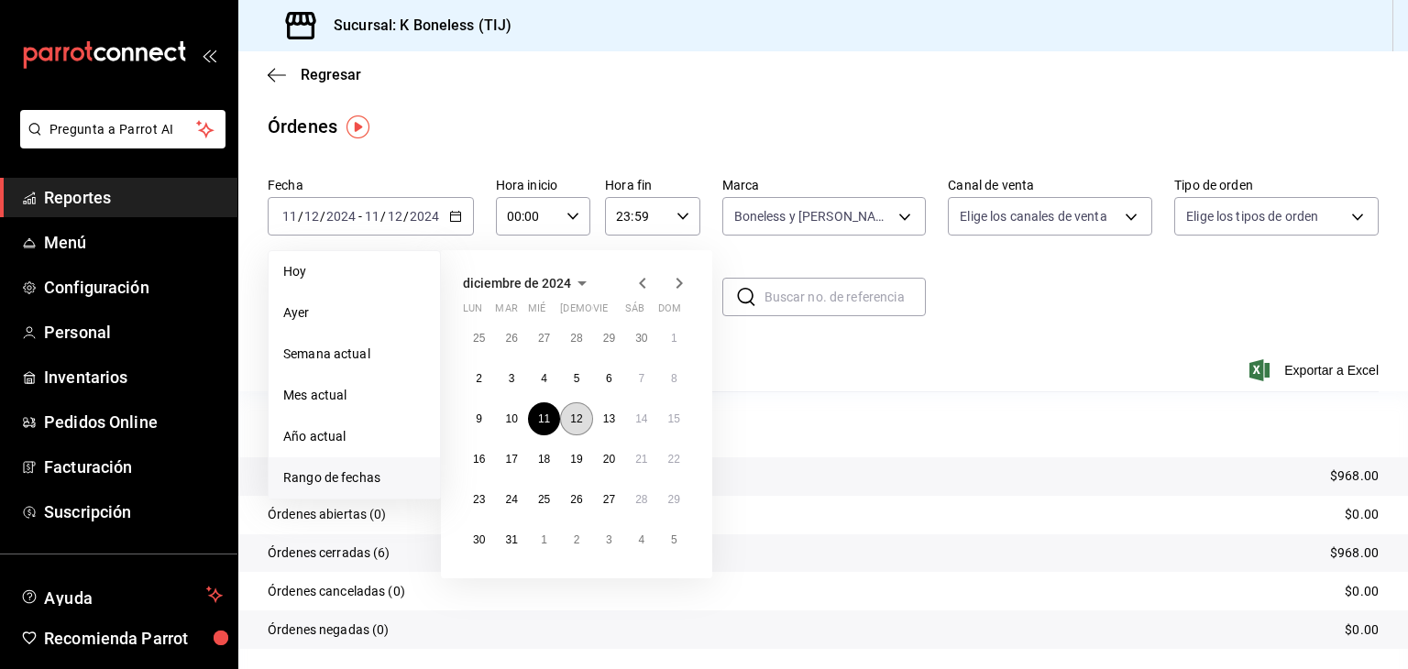
click at [572, 423] on abbr "12" at bounding box center [576, 419] width 12 height 13
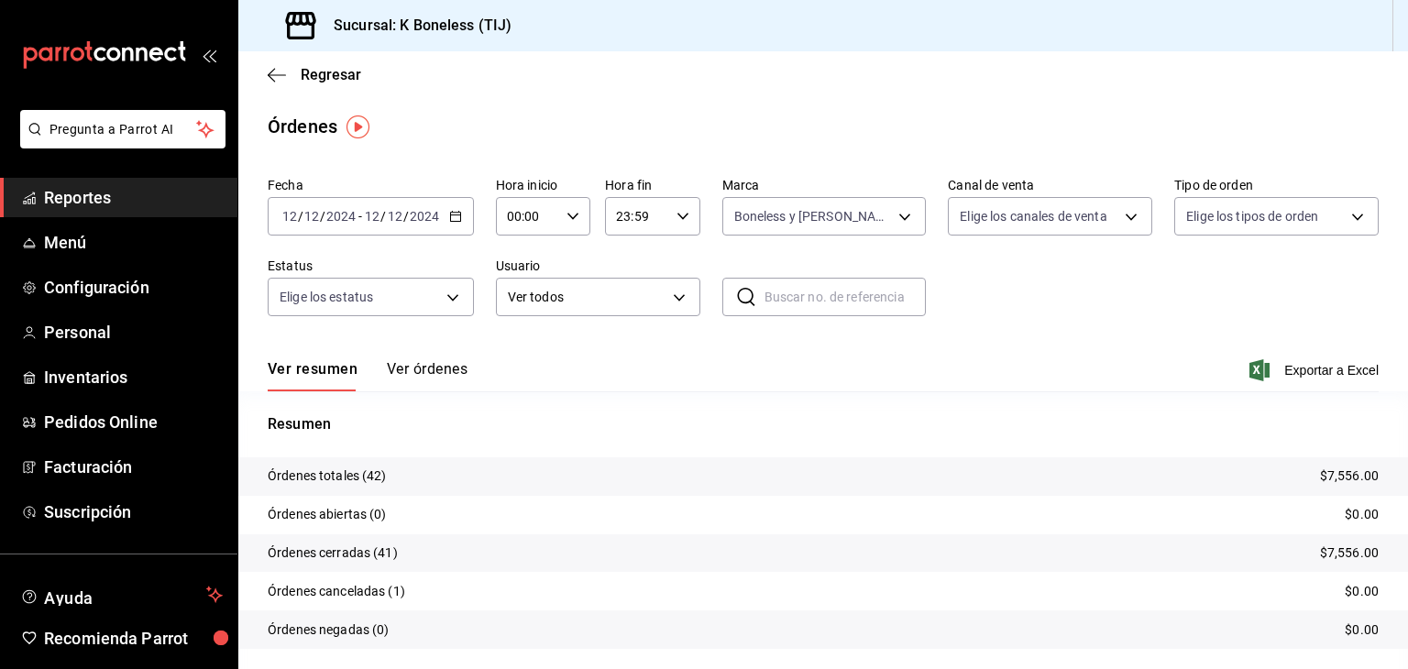
click at [387, 217] on input "12" at bounding box center [395, 216] width 17 height 15
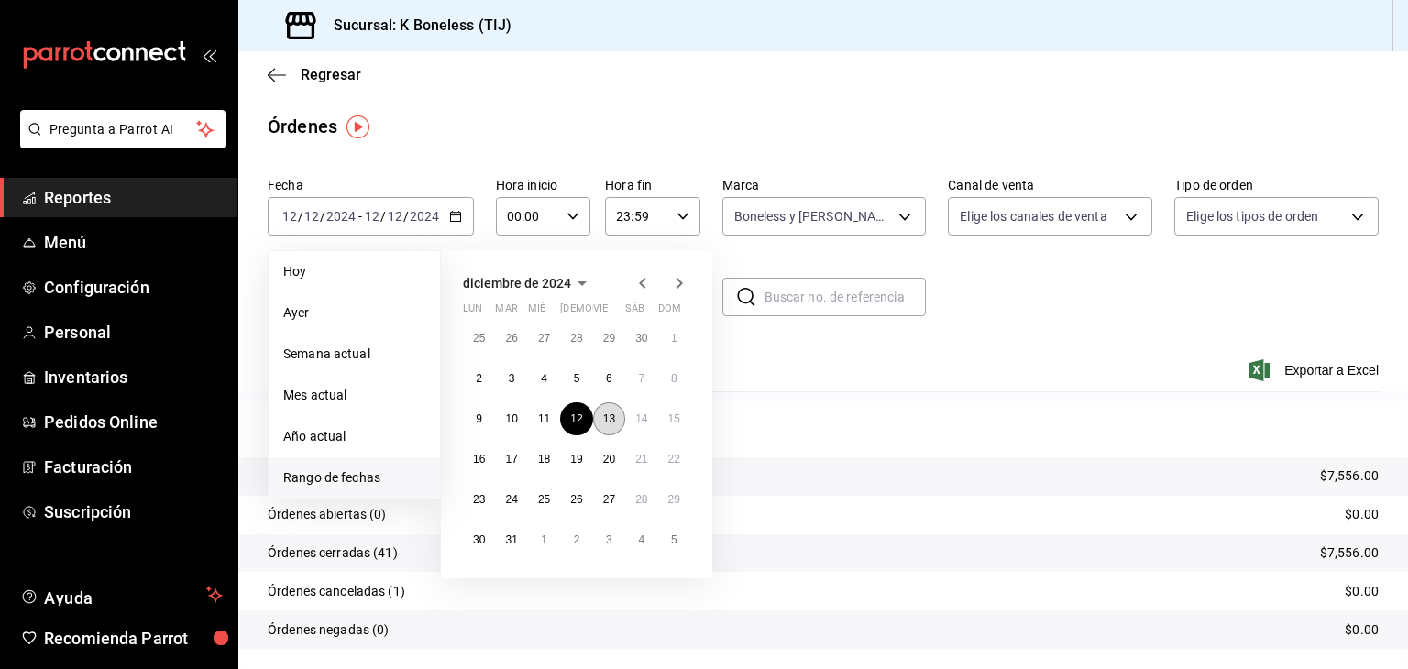
click at [622, 423] on button "13" at bounding box center [609, 418] width 32 height 33
click at [611, 416] on abbr "13" at bounding box center [609, 419] width 12 height 13
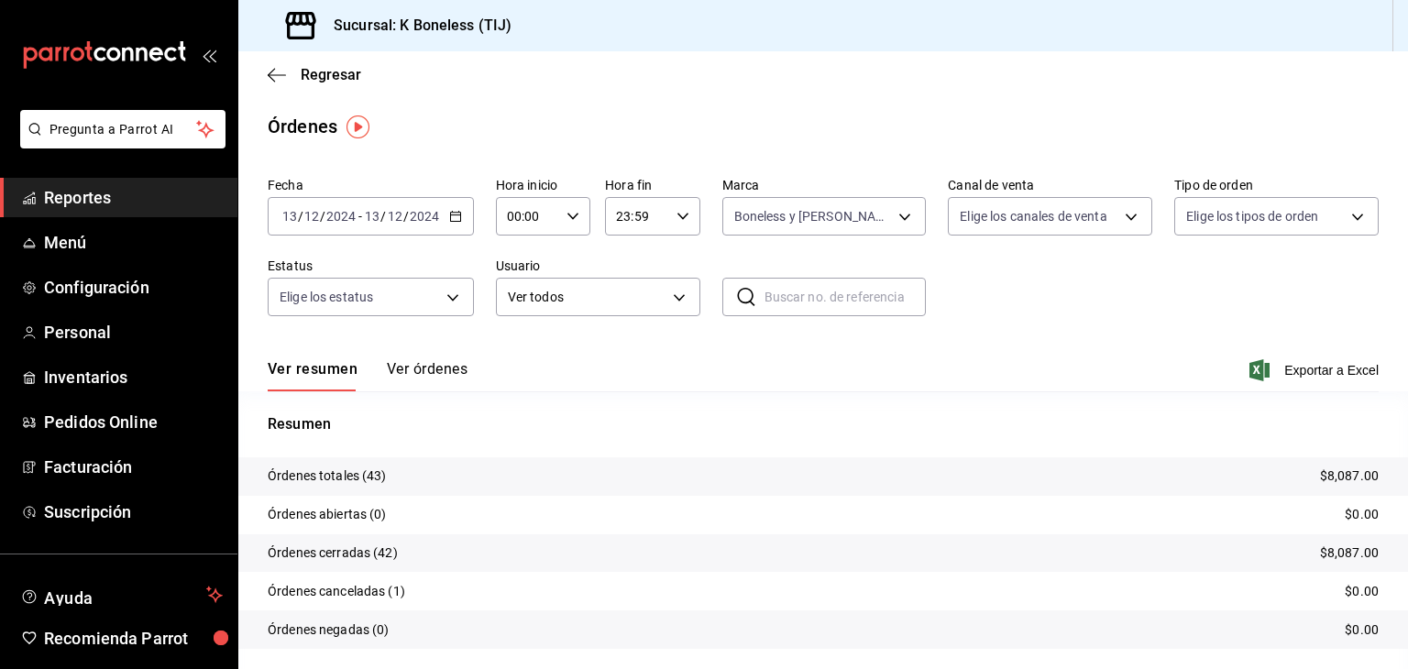
click at [414, 365] on button "Ver órdenes" at bounding box center [427, 375] width 81 height 31
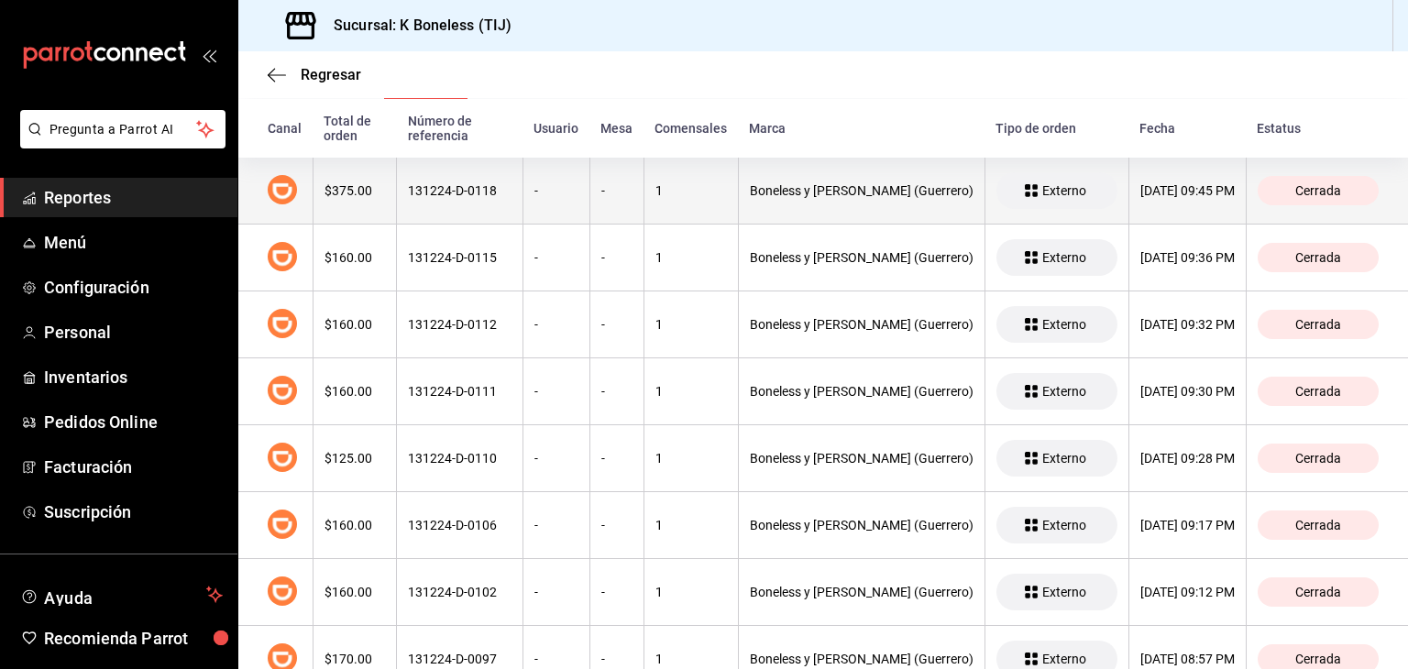
click at [422, 195] on div "131224-D-0118" at bounding box center [460, 190] width 104 height 15
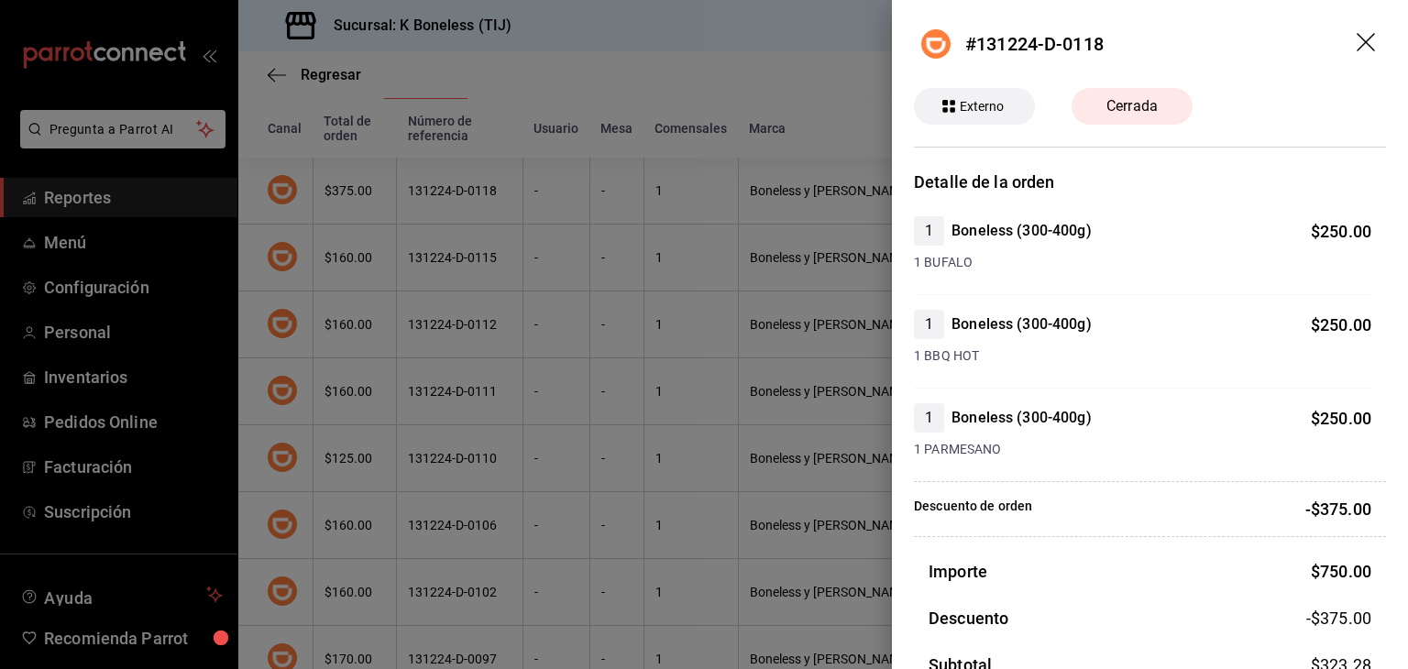
click at [1357, 42] on icon "drag" at bounding box center [1368, 44] width 22 height 22
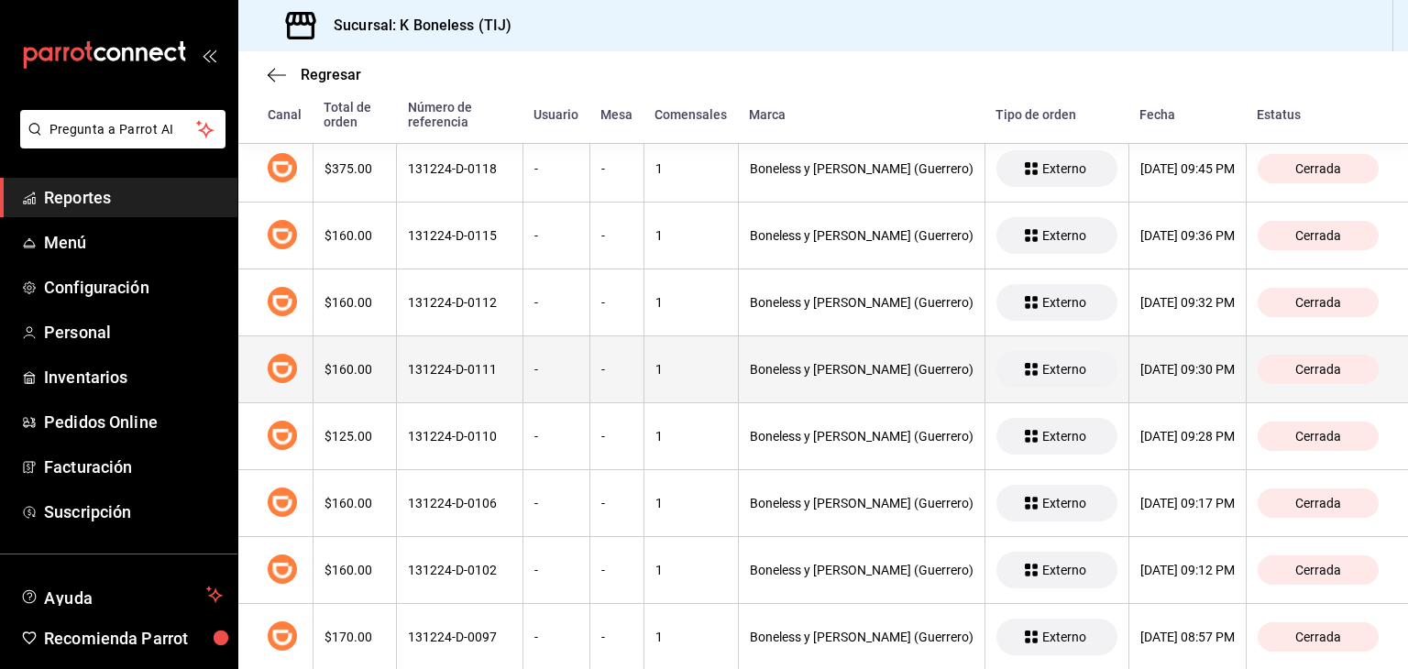
scroll to position [351, 0]
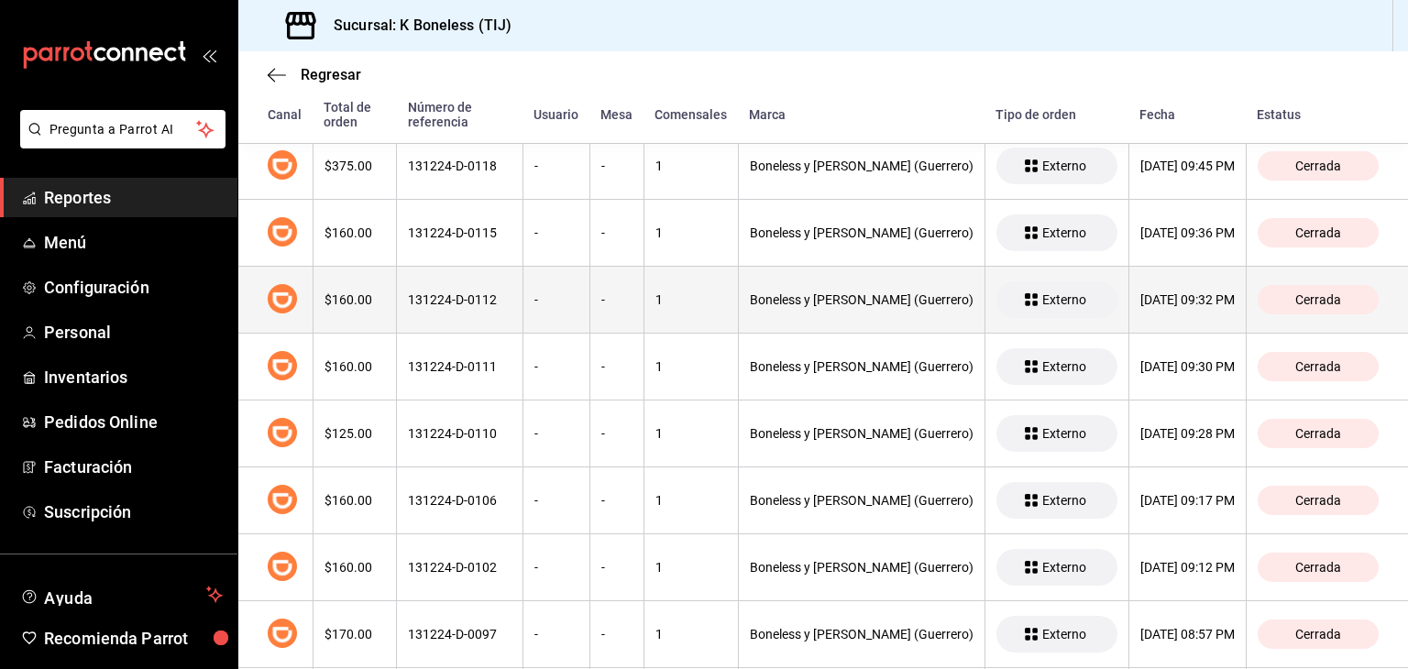
click at [429, 309] on th "131224-D-0112" at bounding box center [460, 300] width 127 height 67
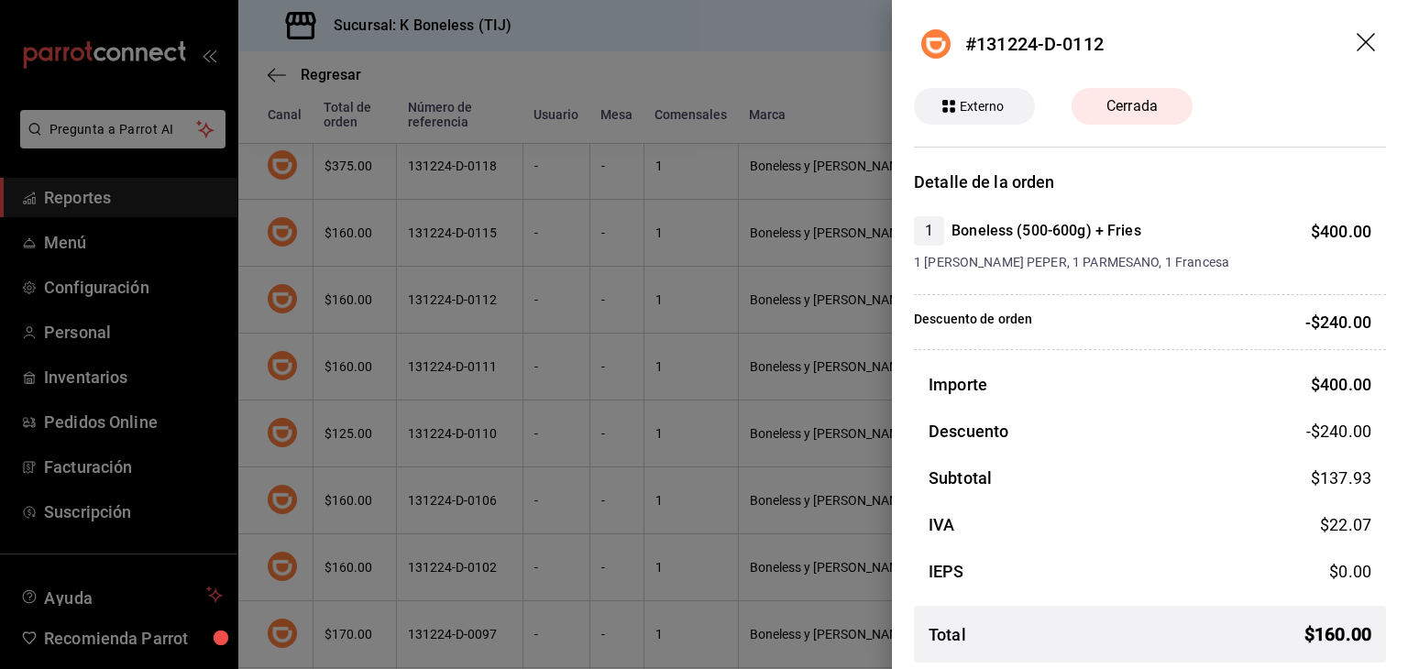
click at [1357, 41] on icon "drag" at bounding box center [1368, 44] width 22 height 22
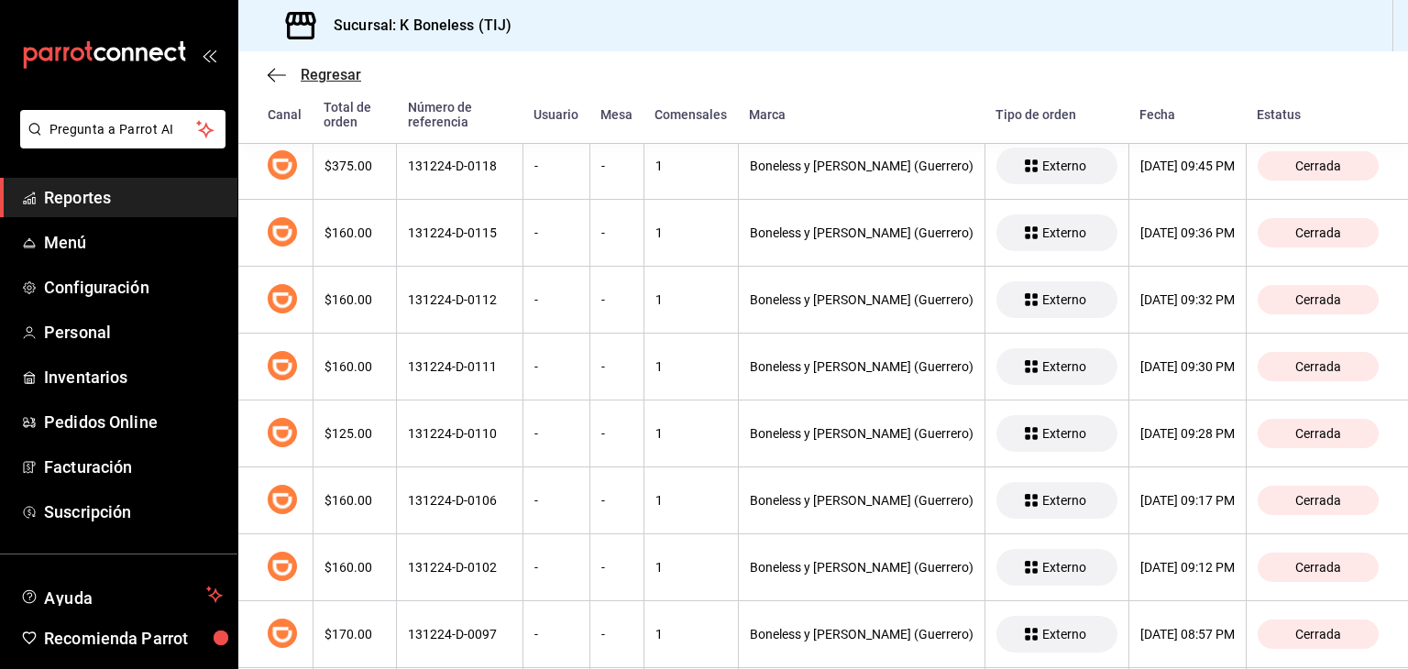
click at [286, 72] on span "Regresar" at bounding box center [315, 74] width 94 height 17
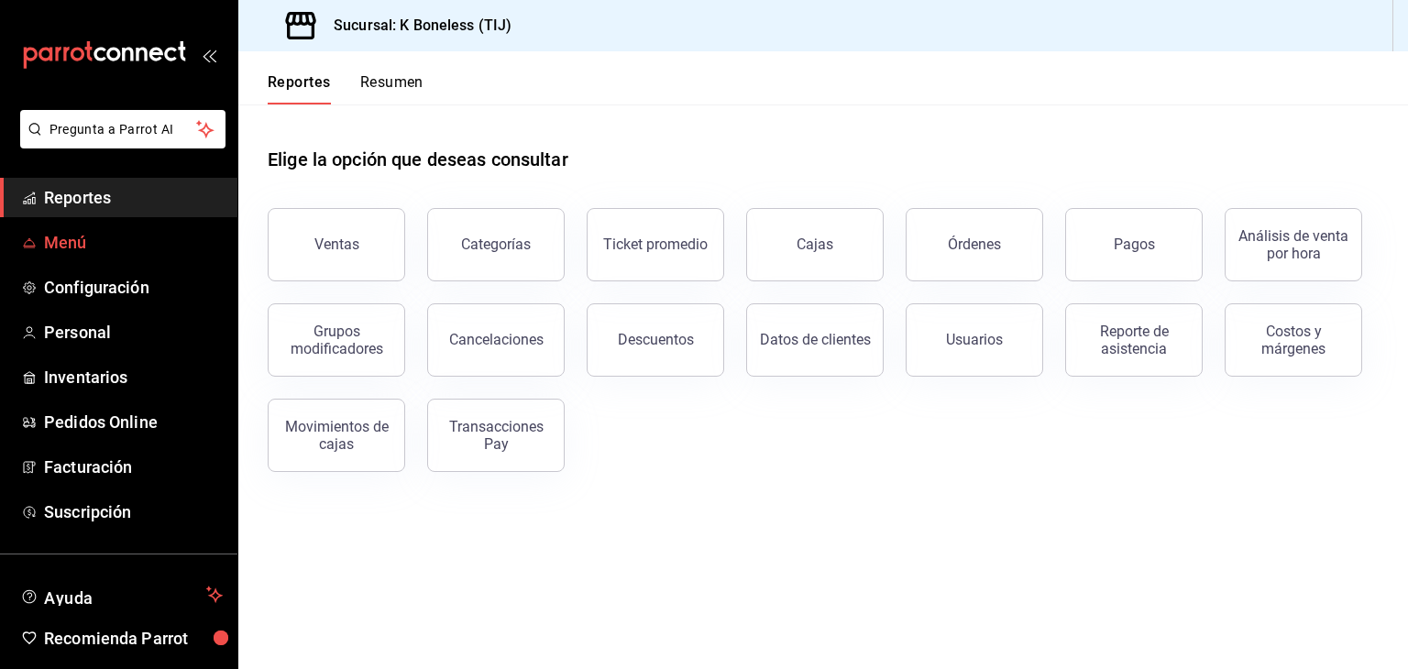
click at [73, 240] on span "Menú" at bounding box center [133, 242] width 179 height 25
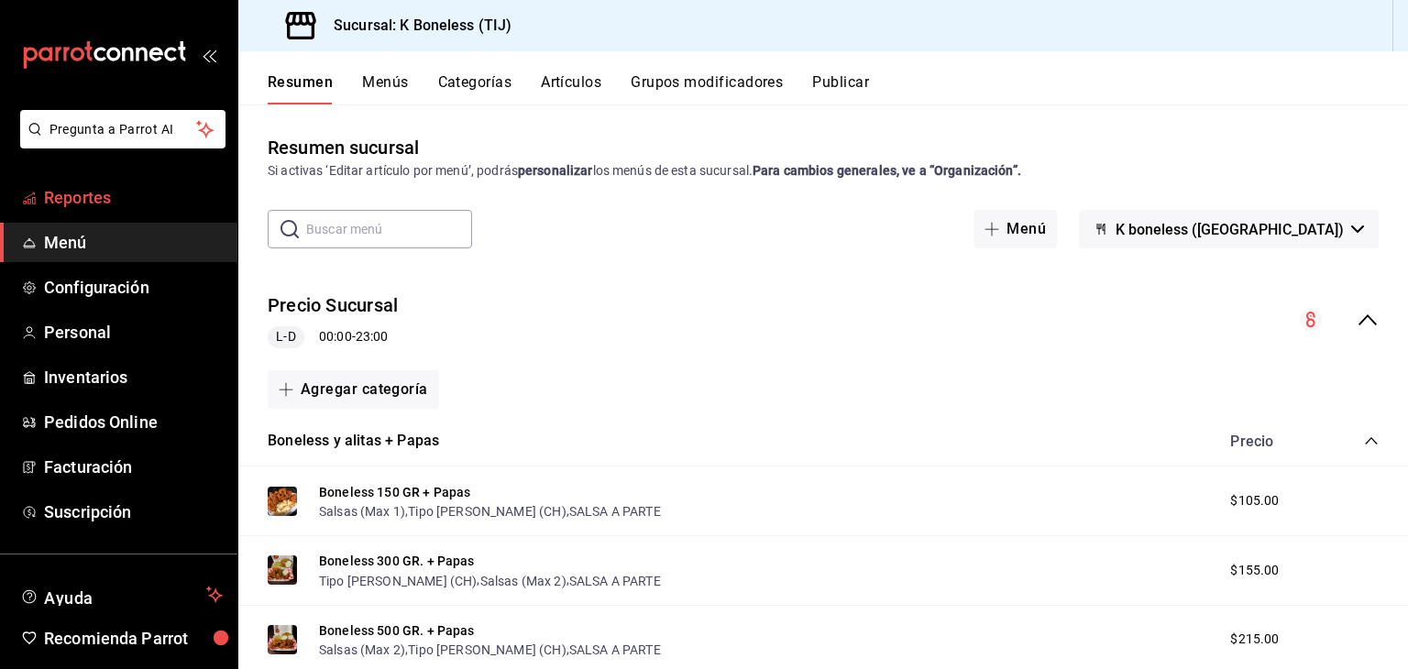
click at [72, 197] on span "Reportes" at bounding box center [133, 197] width 179 height 25
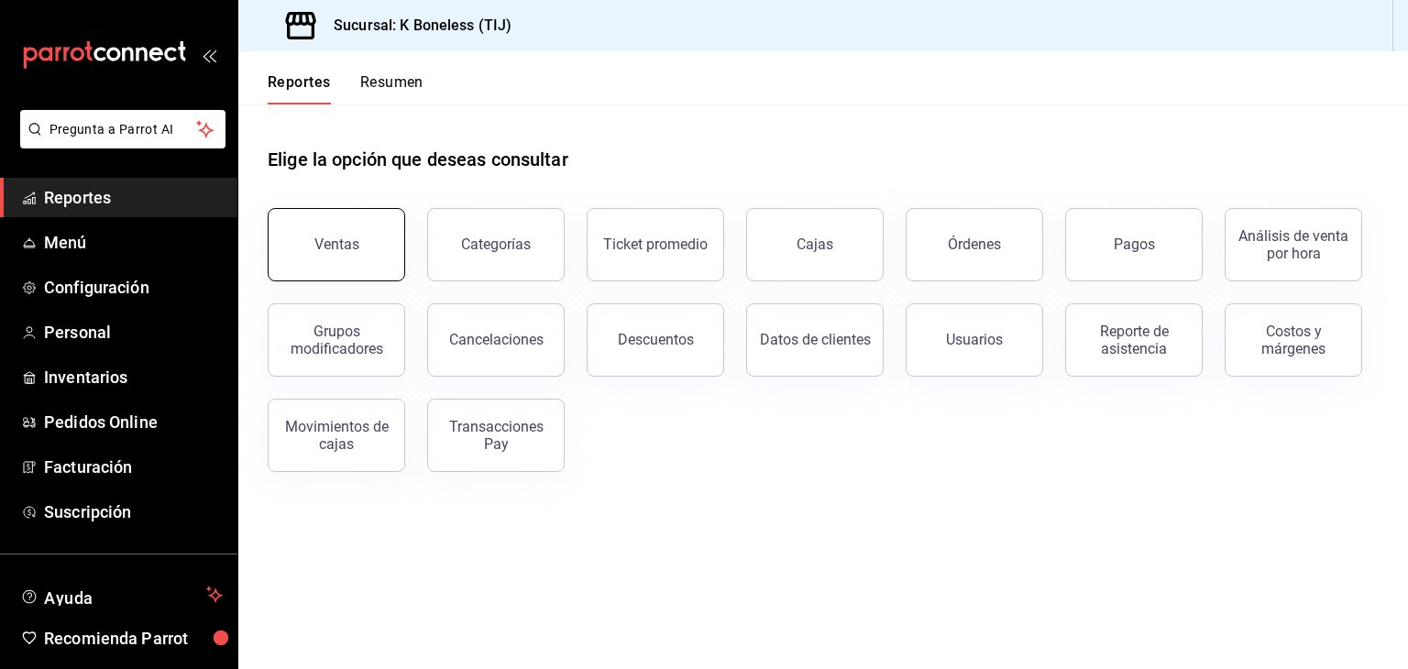
click at [368, 241] on button "Ventas" at bounding box center [337, 244] width 138 height 73
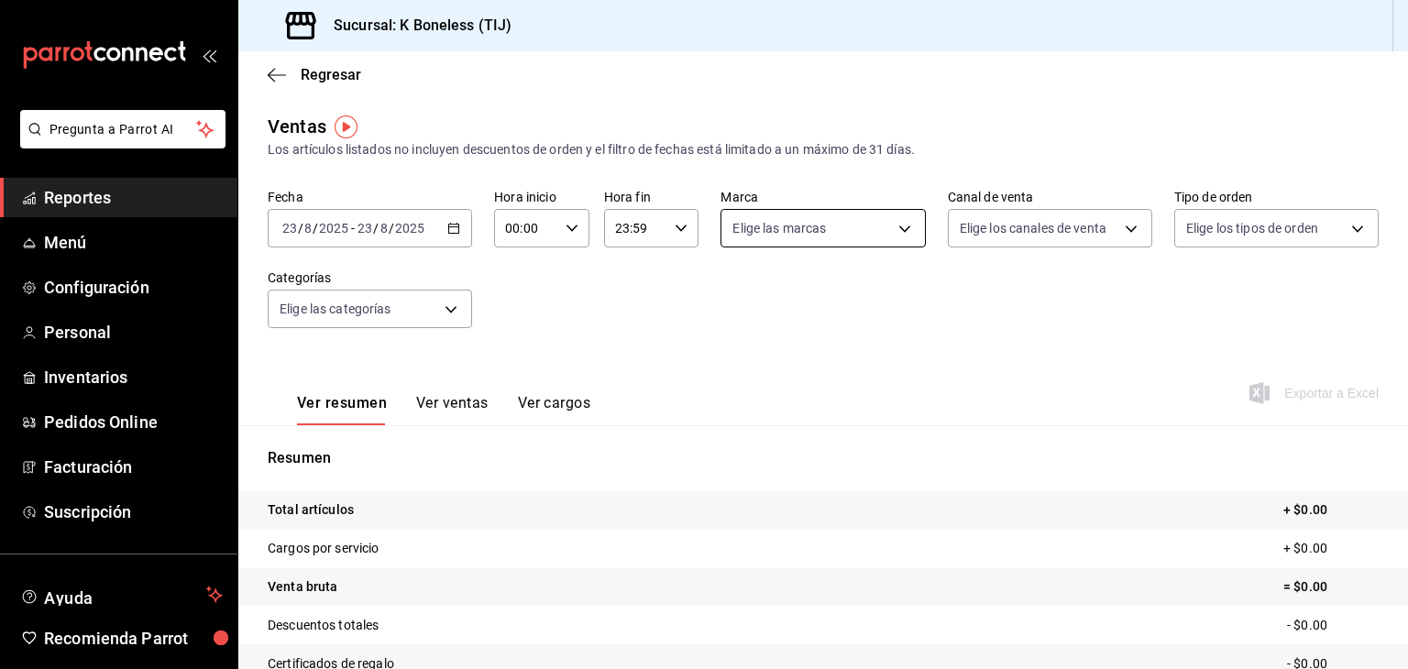
click at [876, 225] on body "Pregunta a Parrot AI Reportes Menú Configuración Personal Inventarios Pedidos O…" at bounding box center [704, 334] width 1408 height 669
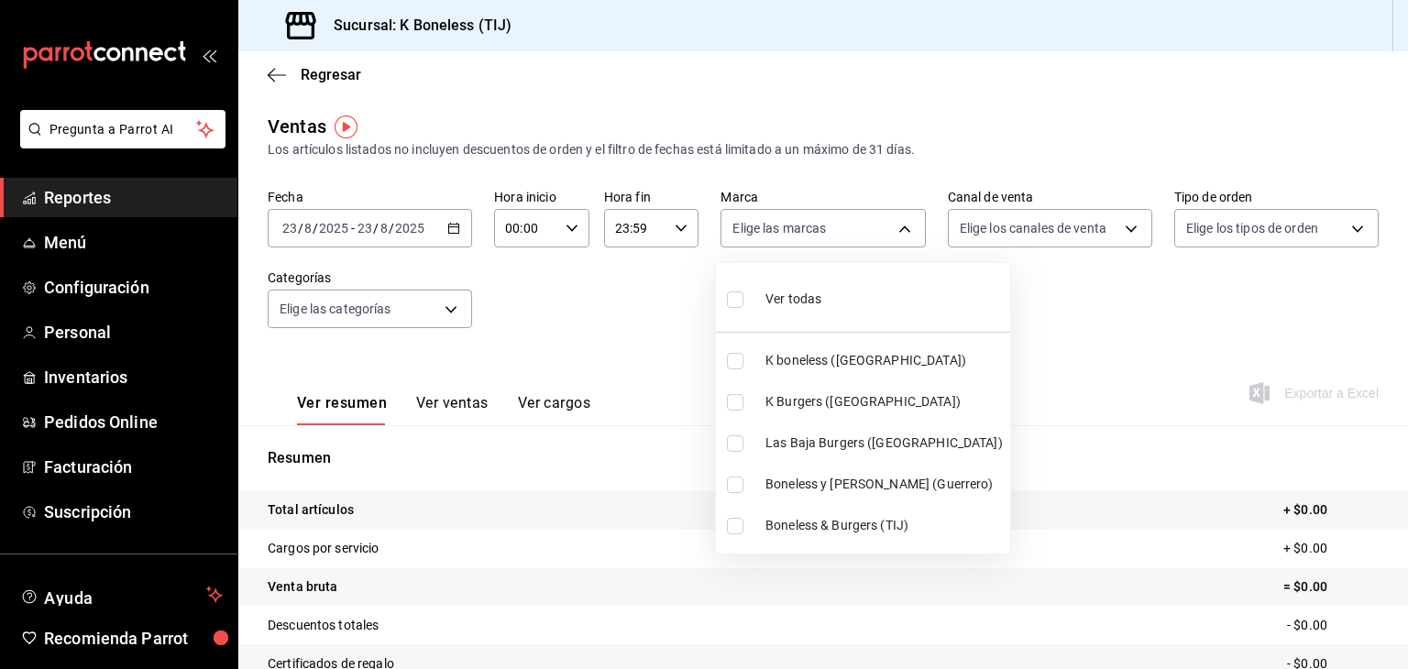
click at [733, 522] on input "checkbox" at bounding box center [735, 526] width 17 height 17
checkbox input "true"
type input "333c0169-e12a-48ea-b66c-75595f634f6e"
click at [411, 231] on div at bounding box center [704, 334] width 1408 height 669
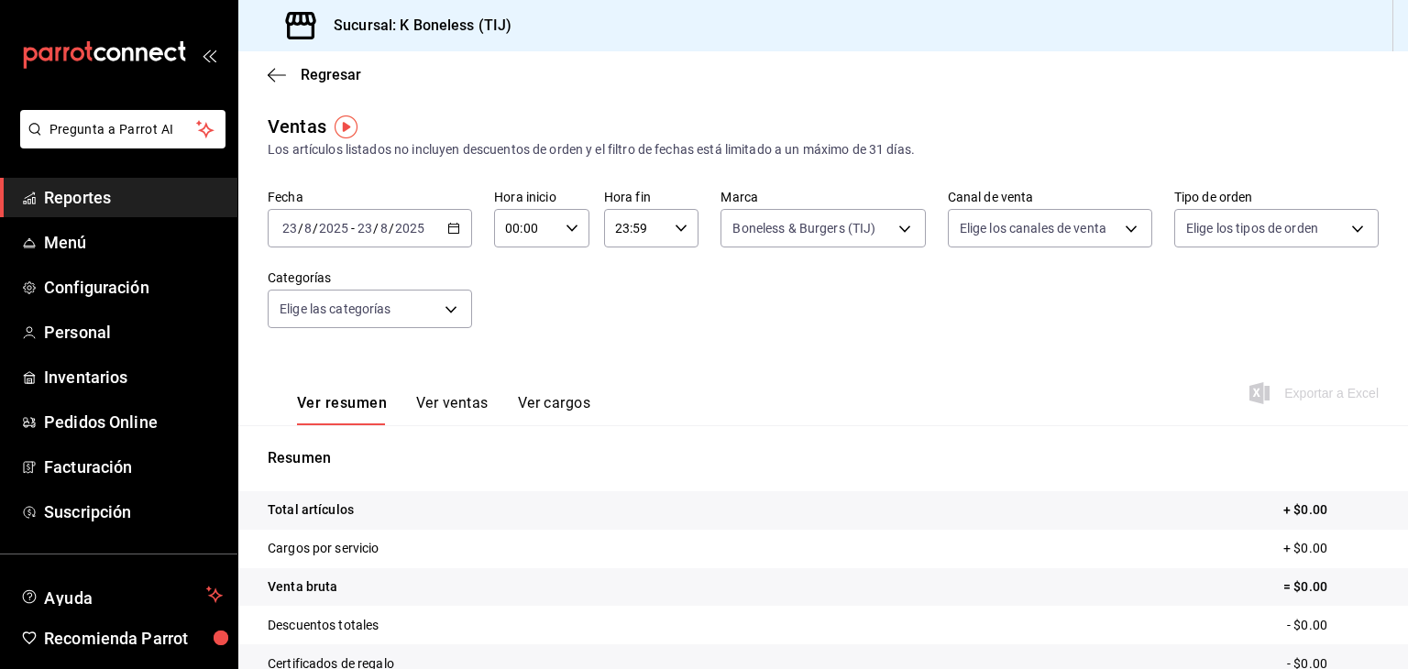
click at [411, 231] on input "2025" at bounding box center [409, 228] width 31 height 15
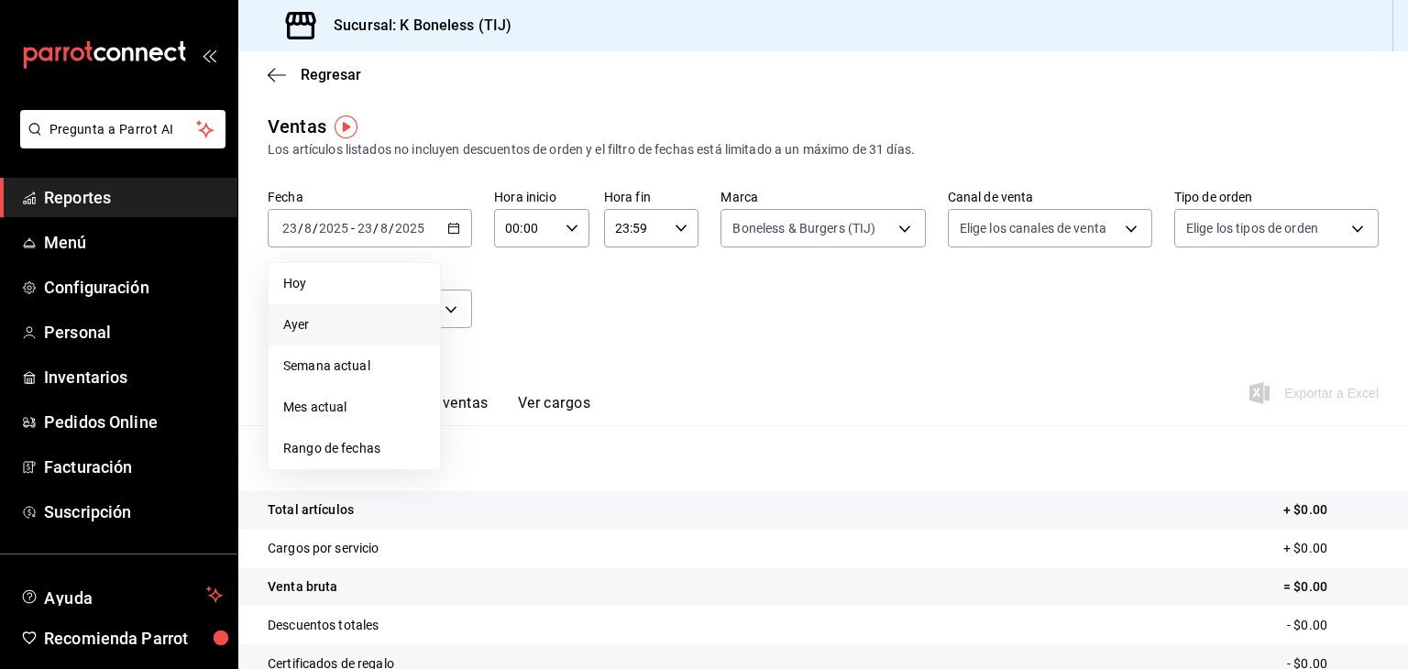
click at [324, 322] on span "Ayer" at bounding box center [354, 324] width 142 height 19
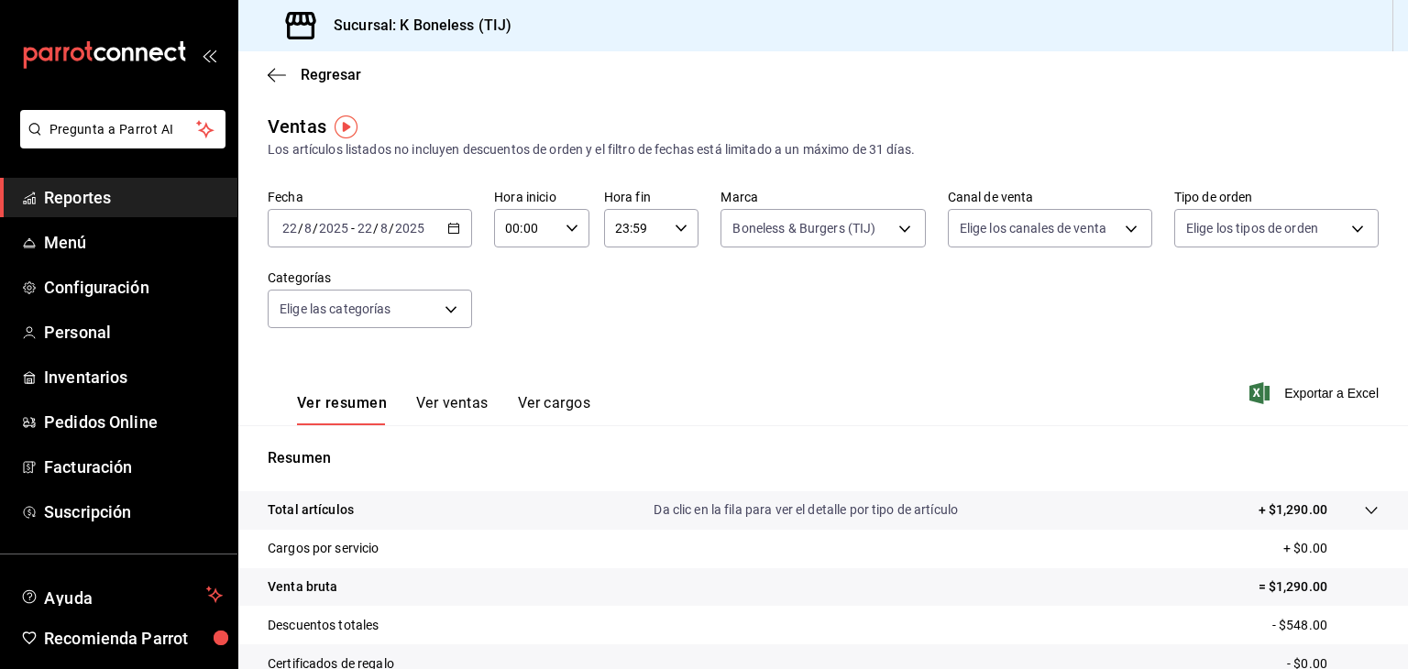
click at [552, 127] on div "Ventas Los artículos listados no incluyen descuentos de orden y el filtro de fe…" at bounding box center [823, 136] width 1111 height 47
click at [433, 404] on button "Ver ventas" at bounding box center [452, 409] width 72 height 31
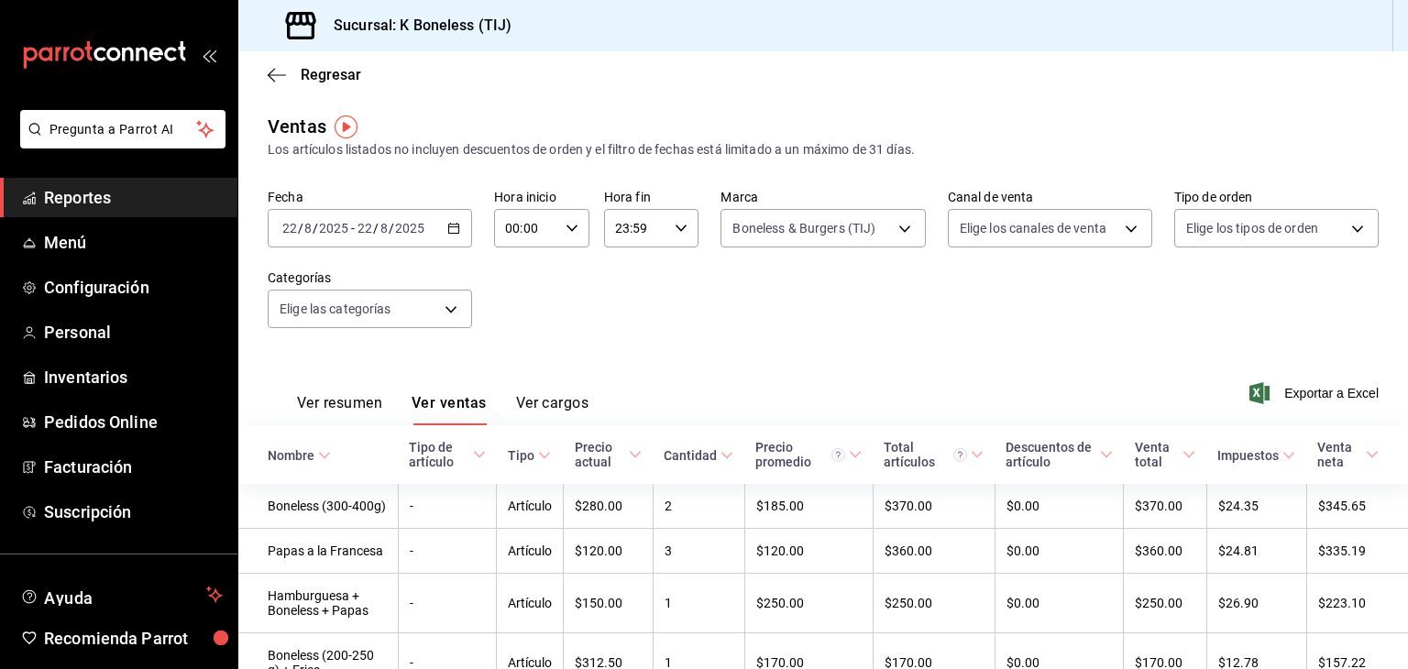
click at [964, 315] on div "Fecha [DATE] [DATE] - [DATE] [DATE] Hora inicio 00:00 Hora inicio Hora fin 23:5…" at bounding box center [823, 269] width 1111 height 161
click at [69, 247] on span "Menú" at bounding box center [133, 242] width 179 height 25
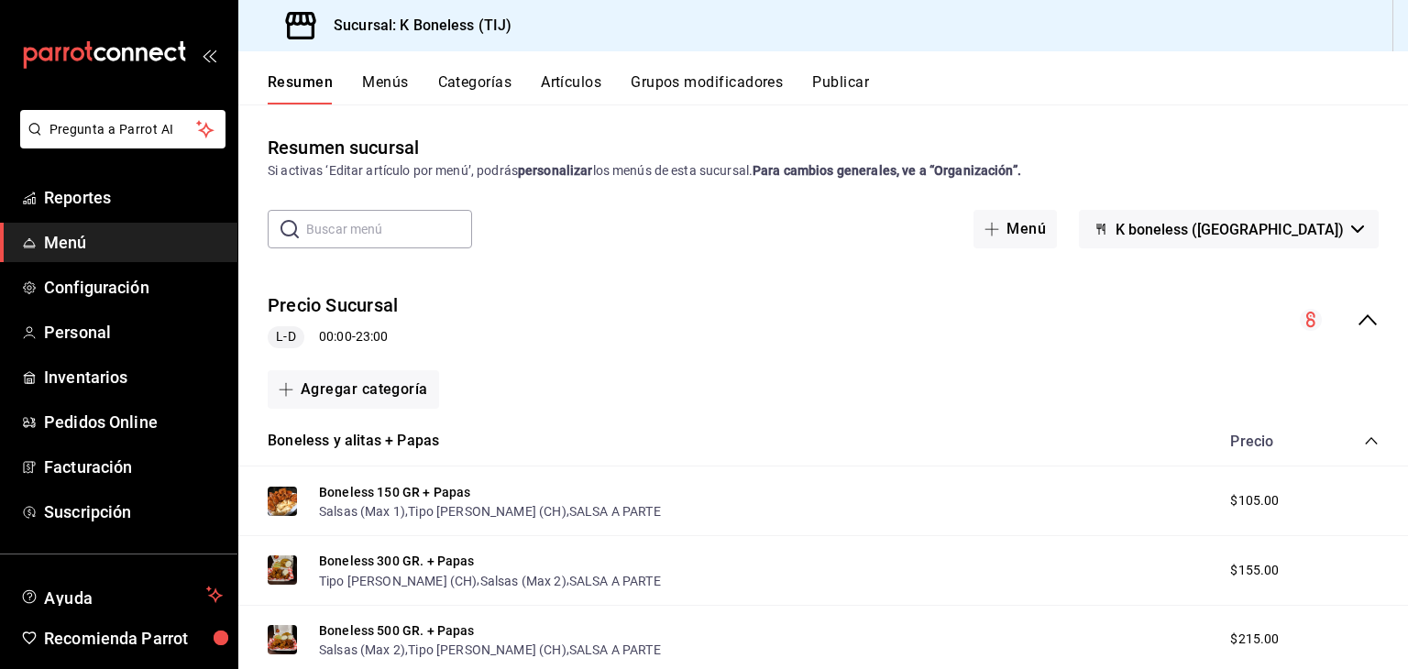
click at [69, 247] on span "Menú" at bounding box center [133, 242] width 179 height 25
click at [403, 80] on button "Menús" at bounding box center [385, 88] width 46 height 31
